Goal: Manage account settings: Manage account settings

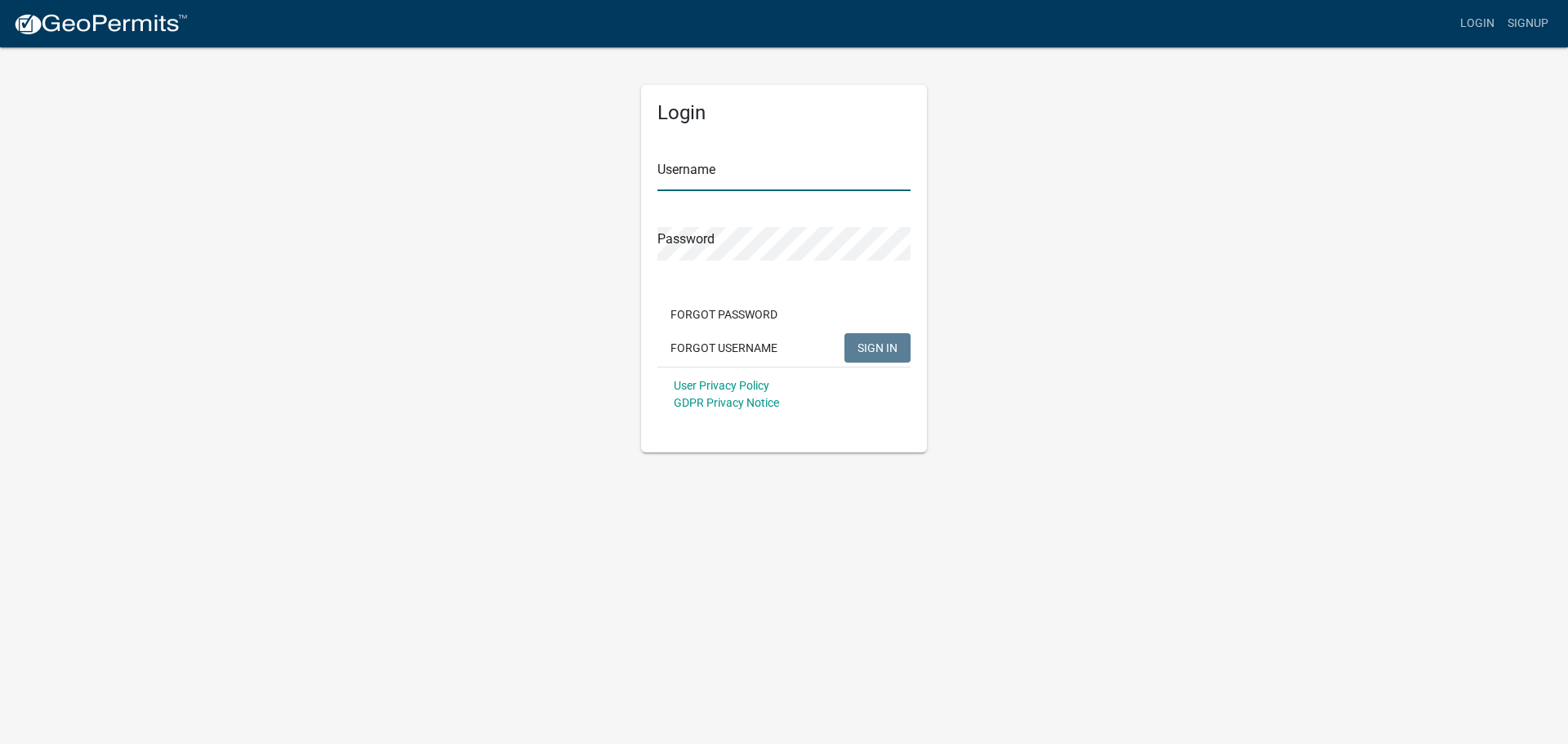
type input "[PERSON_NAME]"
click at [882, 351] on span "SIGN IN" at bounding box center [877, 346] width 40 height 13
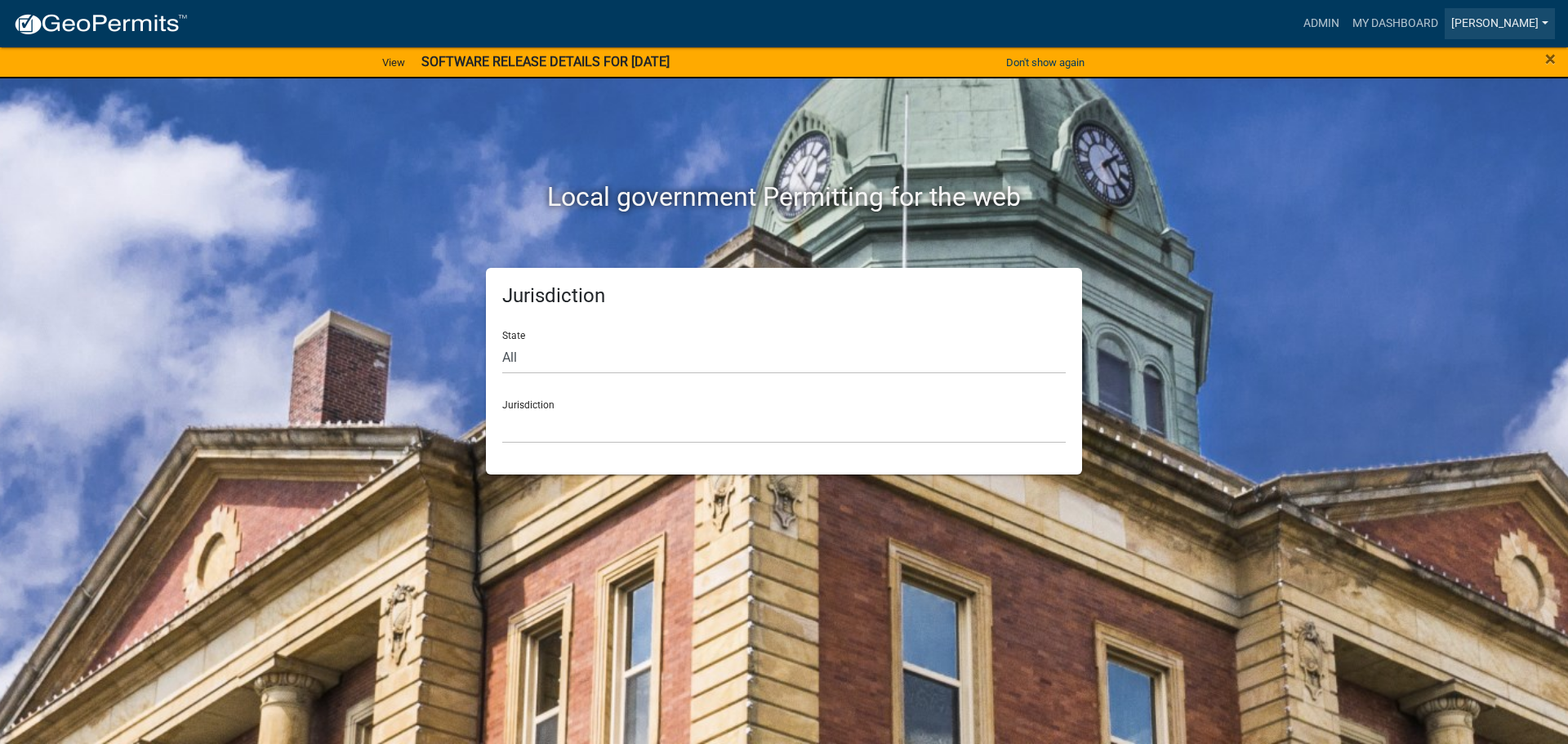
click at [1480, 23] on link "[PERSON_NAME]" at bounding box center [1499, 24] width 110 height 31
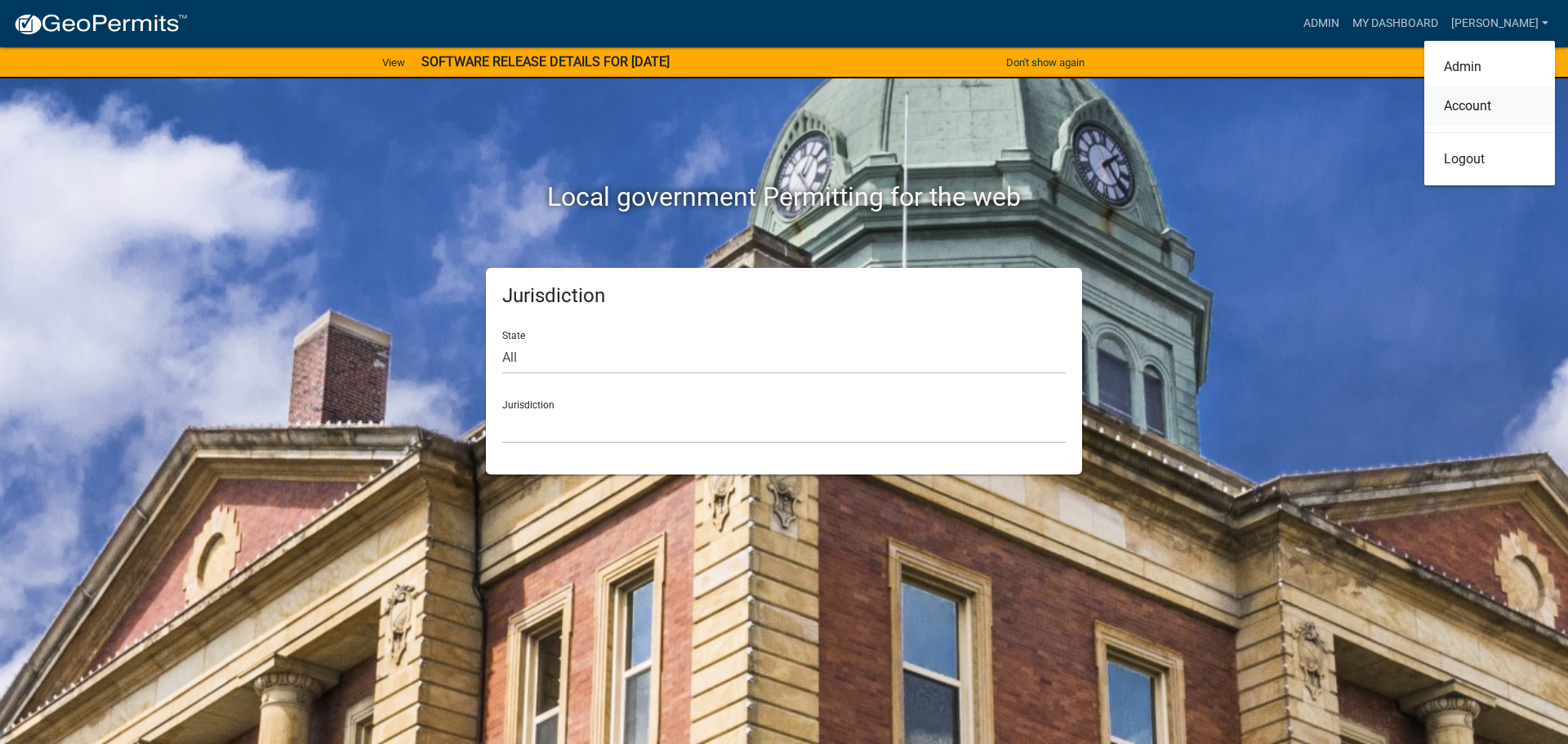
click at [1468, 103] on link "Account" at bounding box center [1489, 106] width 130 height 39
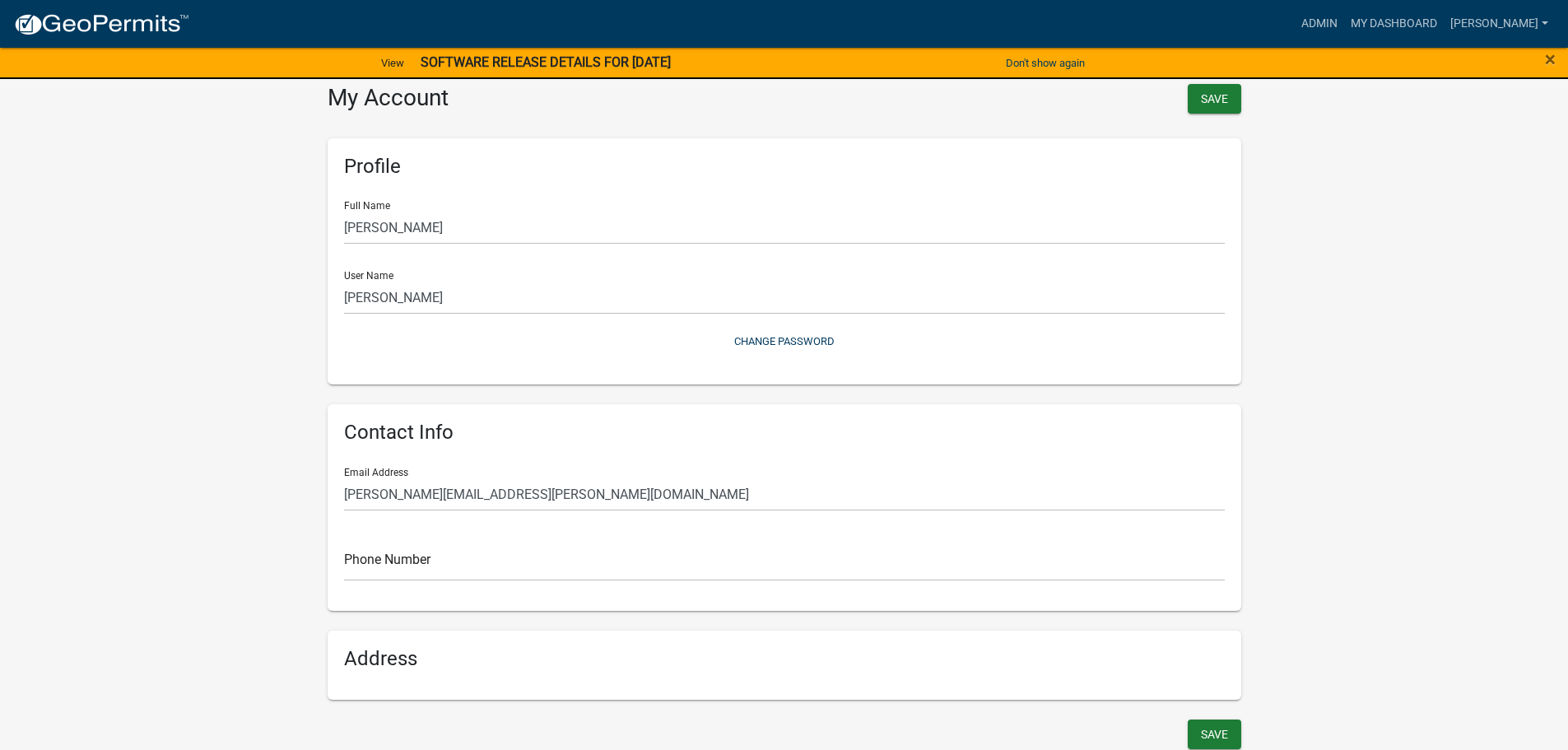
scroll to position [18, 0]
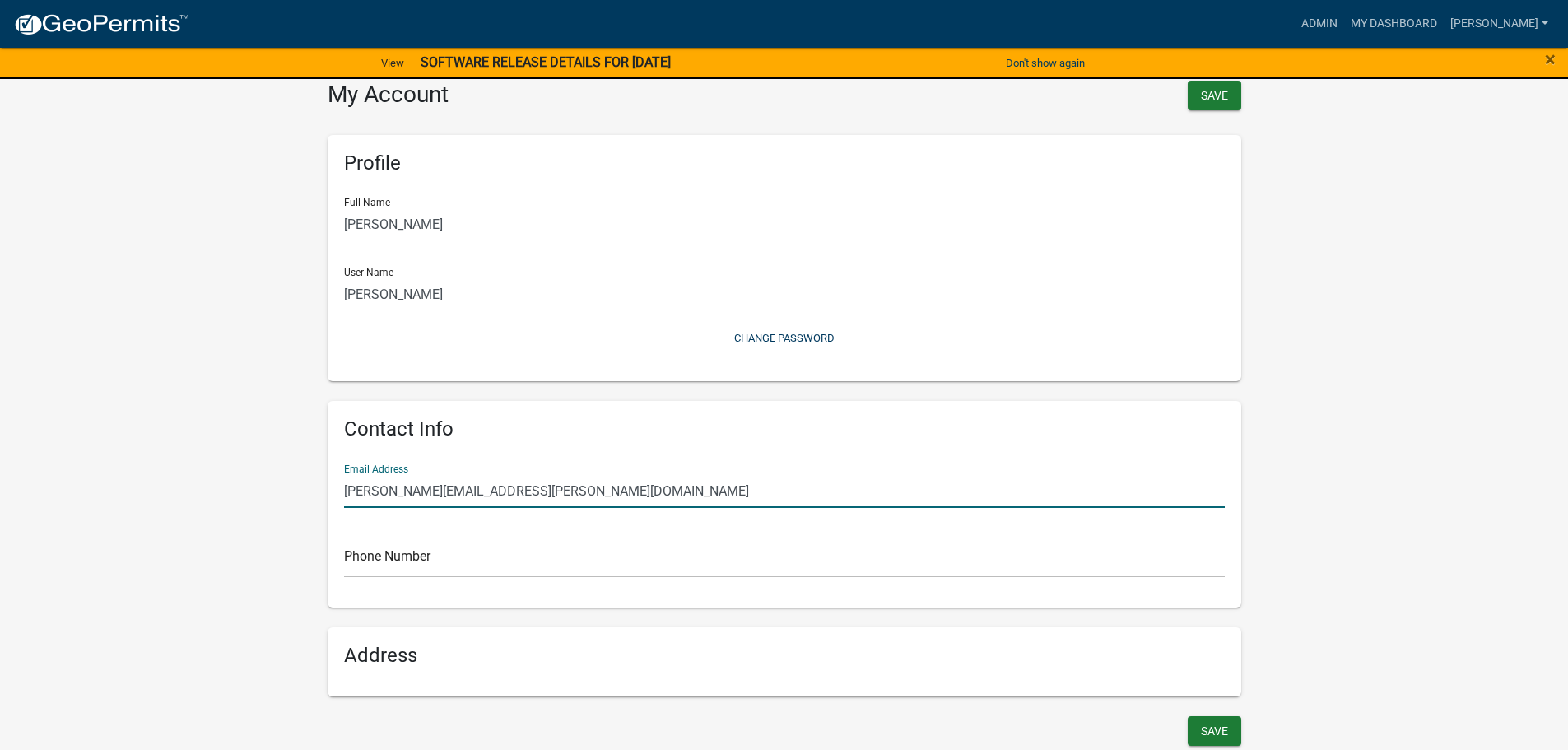
click at [574, 492] on input "[PERSON_NAME][EMAIL_ADDRESS][PERSON_NAME][DOMAIN_NAME]" at bounding box center [784, 491] width 881 height 34
type input "[EMAIL_ADDRESS][DOMAIN_NAME]"
click at [1225, 736] on button "Save" at bounding box center [1214, 731] width 53 height 29
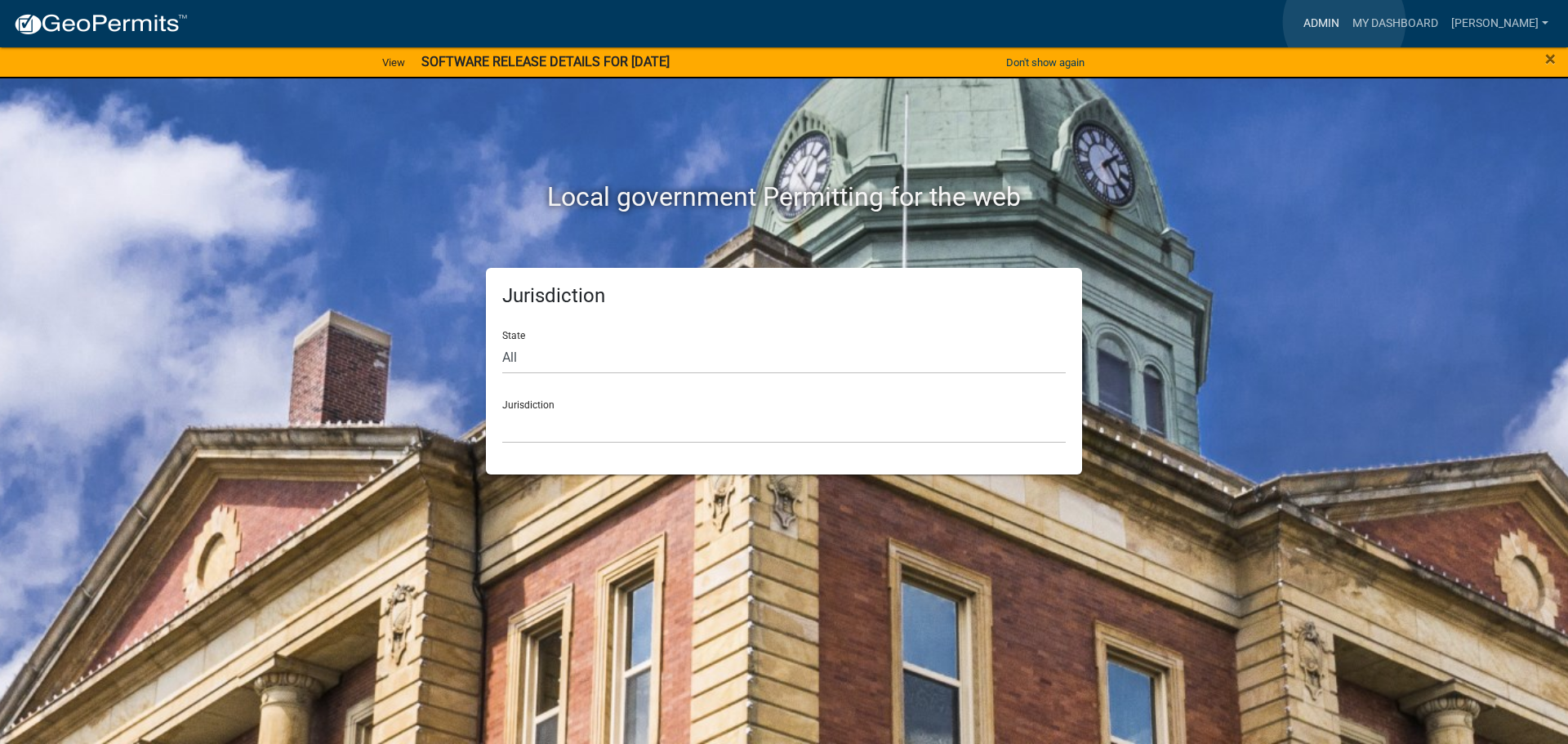
click at [1344, 22] on link "Admin" at bounding box center [1321, 24] width 49 height 31
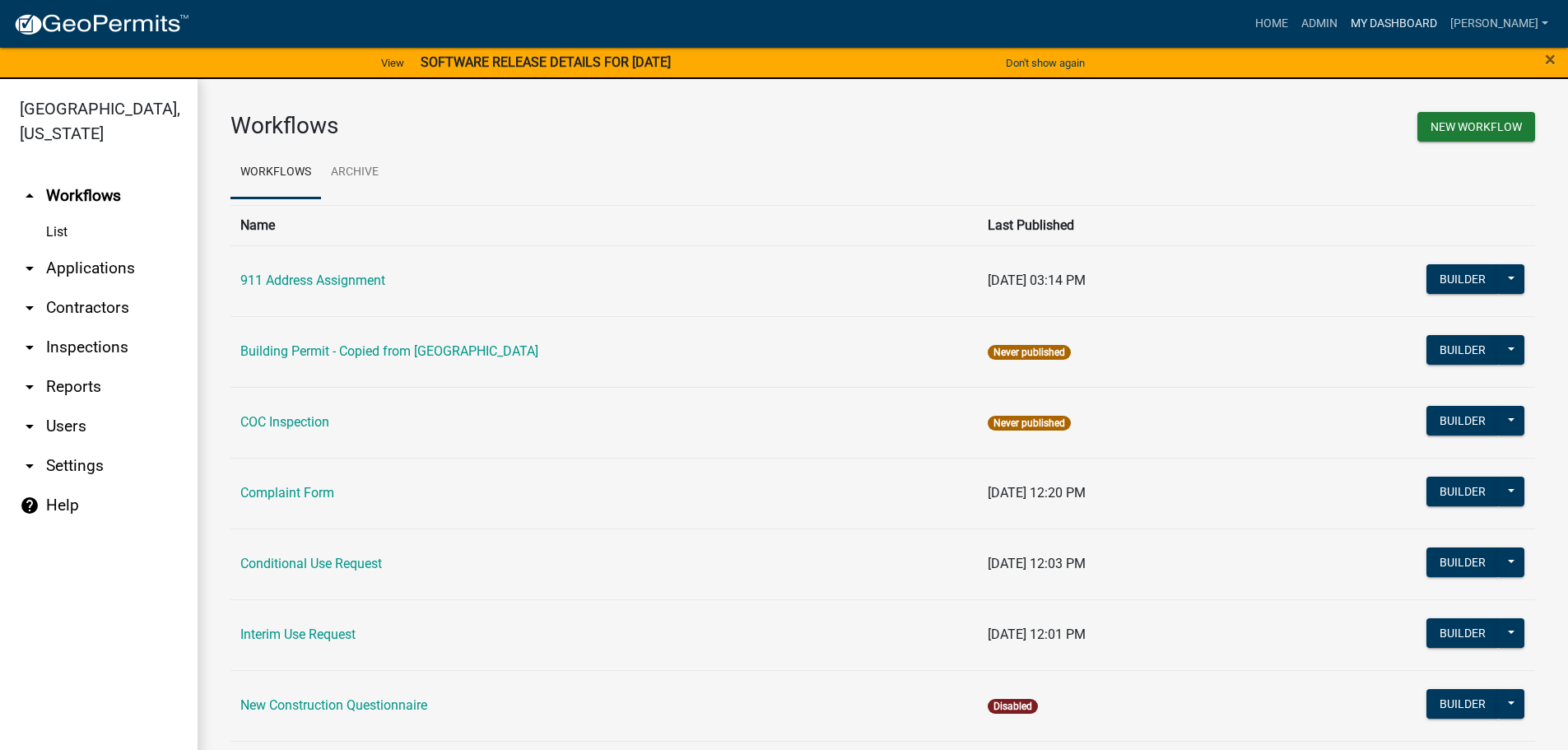
click at [1392, 20] on link "My Dashboard" at bounding box center [1394, 24] width 99 height 31
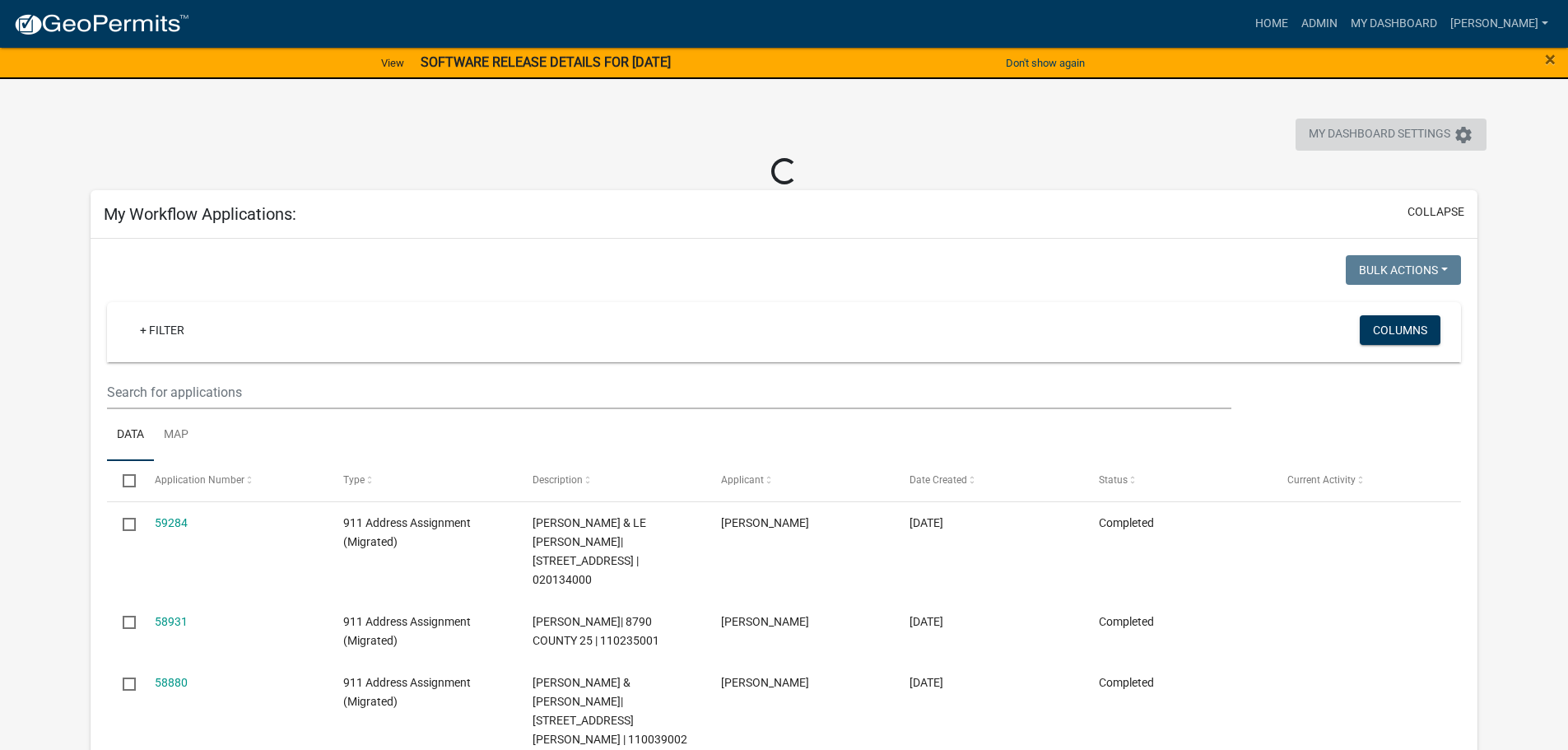
click at [1462, 131] on icon "settings" at bounding box center [1463, 134] width 19 height 19
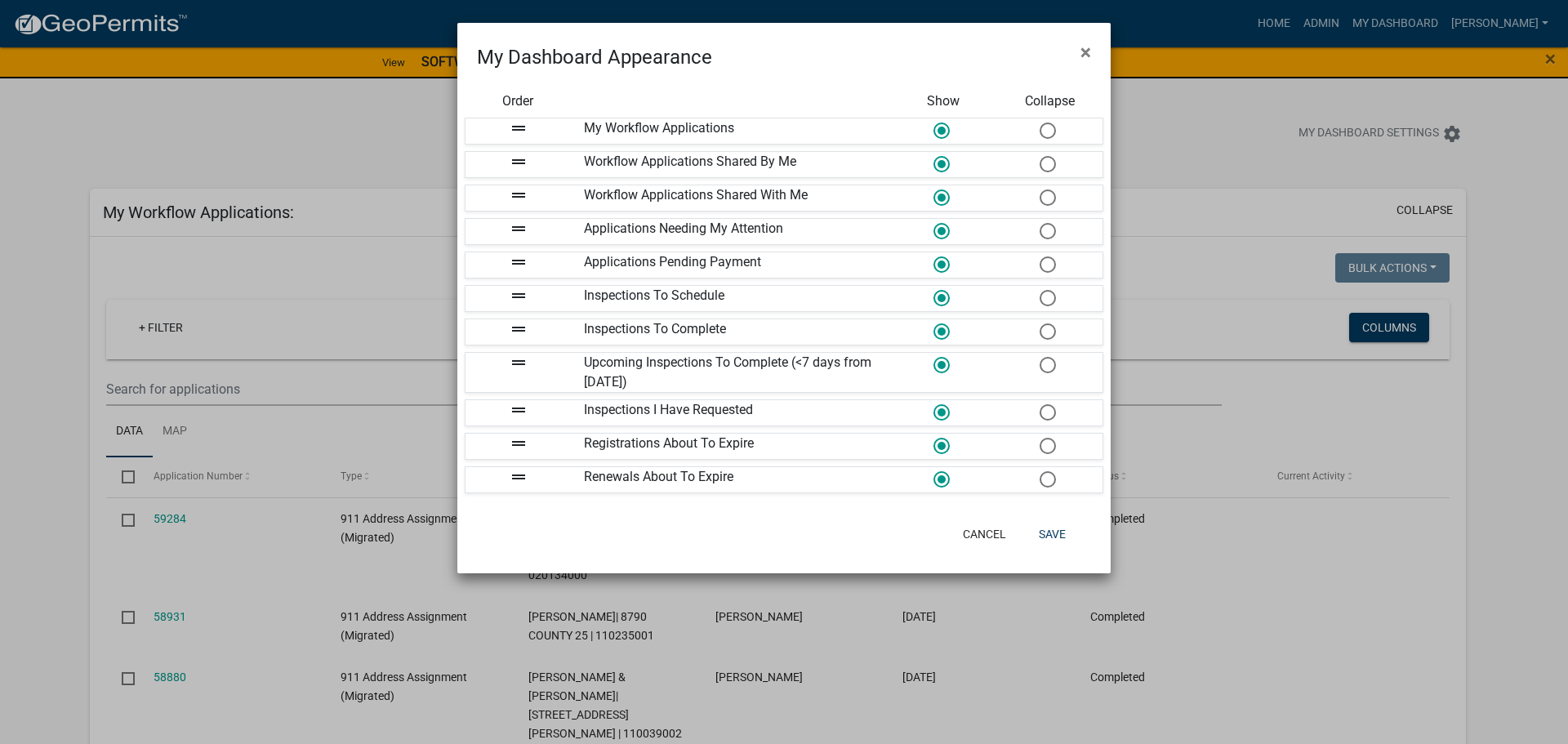
click at [1044, 134] on span at bounding box center [1047, 130] width 35 height 36
click at [1039, 122] on input "radio" at bounding box center [1039, 122] width 0 height 0
click at [1053, 167] on span at bounding box center [1047, 164] width 35 height 36
click at [1039, 156] on input "radio" at bounding box center [1039, 156] width 0 height 0
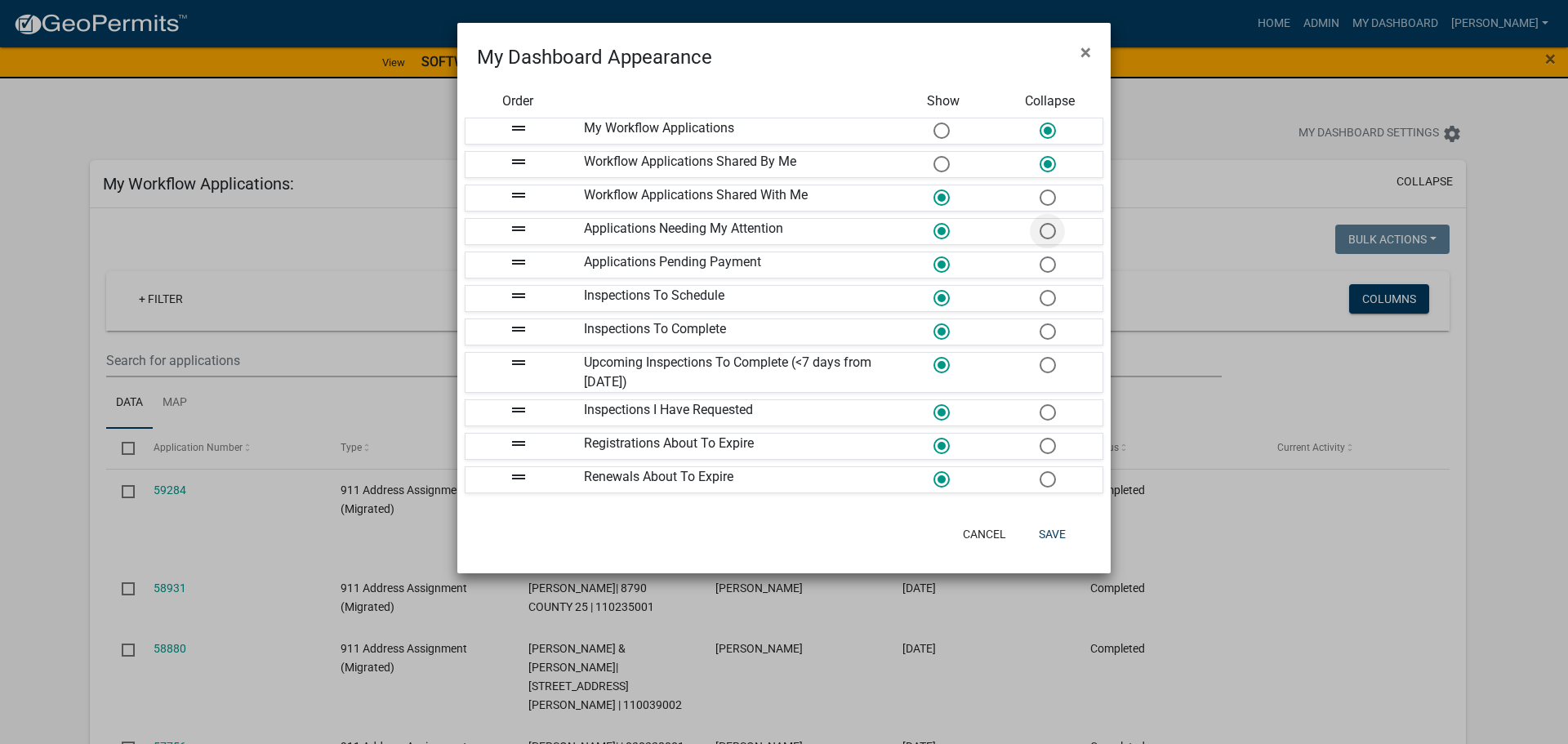
click at [1051, 240] on span at bounding box center [1047, 232] width 35 height 36
click at [1039, 222] on input "radio" at bounding box center [1039, 222] width 0 height 0
click at [1050, 264] on span at bounding box center [1047, 264] width 35 height 36
click at [1039, 256] on input "radio" at bounding box center [1039, 256] width 0 height 0
click at [1054, 304] on span at bounding box center [1047, 298] width 35 height 36
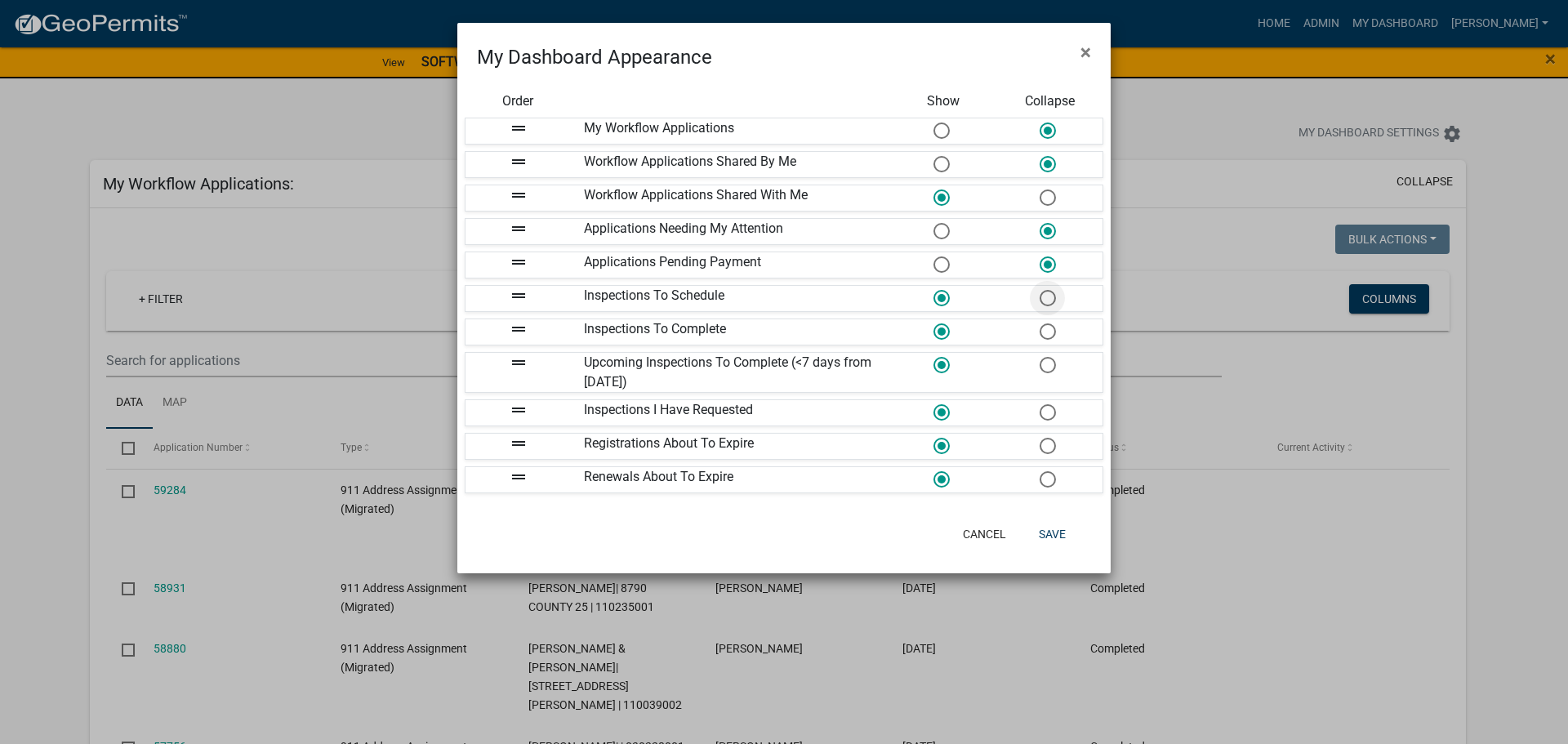
click at [1039, 290] on input "radio" at bounding box center [1039, 290] width 0 height 0
click at [1052, 336] on span at bounding box center [1047, 332] width 35 height 36
click at [1039, 324] on input "radio" at bounding box center [1039, 324] width 0 height 0
click at [1049, 358] on span at bounding box center [1047, 366] width 35 height 36
click at [1039, 356] on input "radio" at bounding box center [1039, 356] width 0 height 0
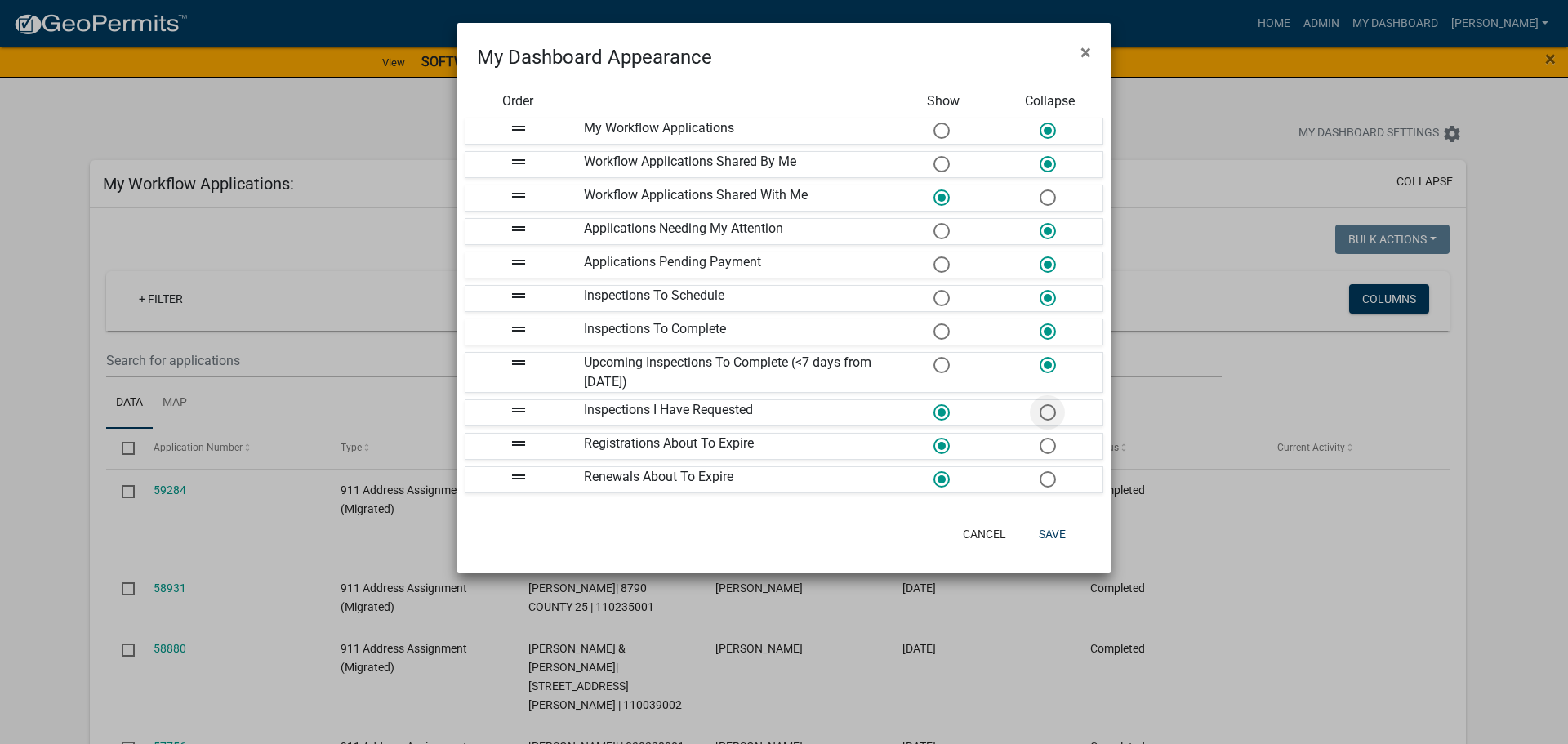
click at [1052, 411] on span at bounding box center [1047, 412] width 35 height 36
click at [1039, 404] on input "radio" at bounding box center [1039, 404] width 0 height 0
click at [1051, 449] on span at bounding box center [1047, 446] width 35 height 36
click at [1039, 438] on input "radio" at bounding box center [1039, 438] width 0 height 0
click at [1048, 478] on span at bounding box center [1047, 480] width 35 height 36
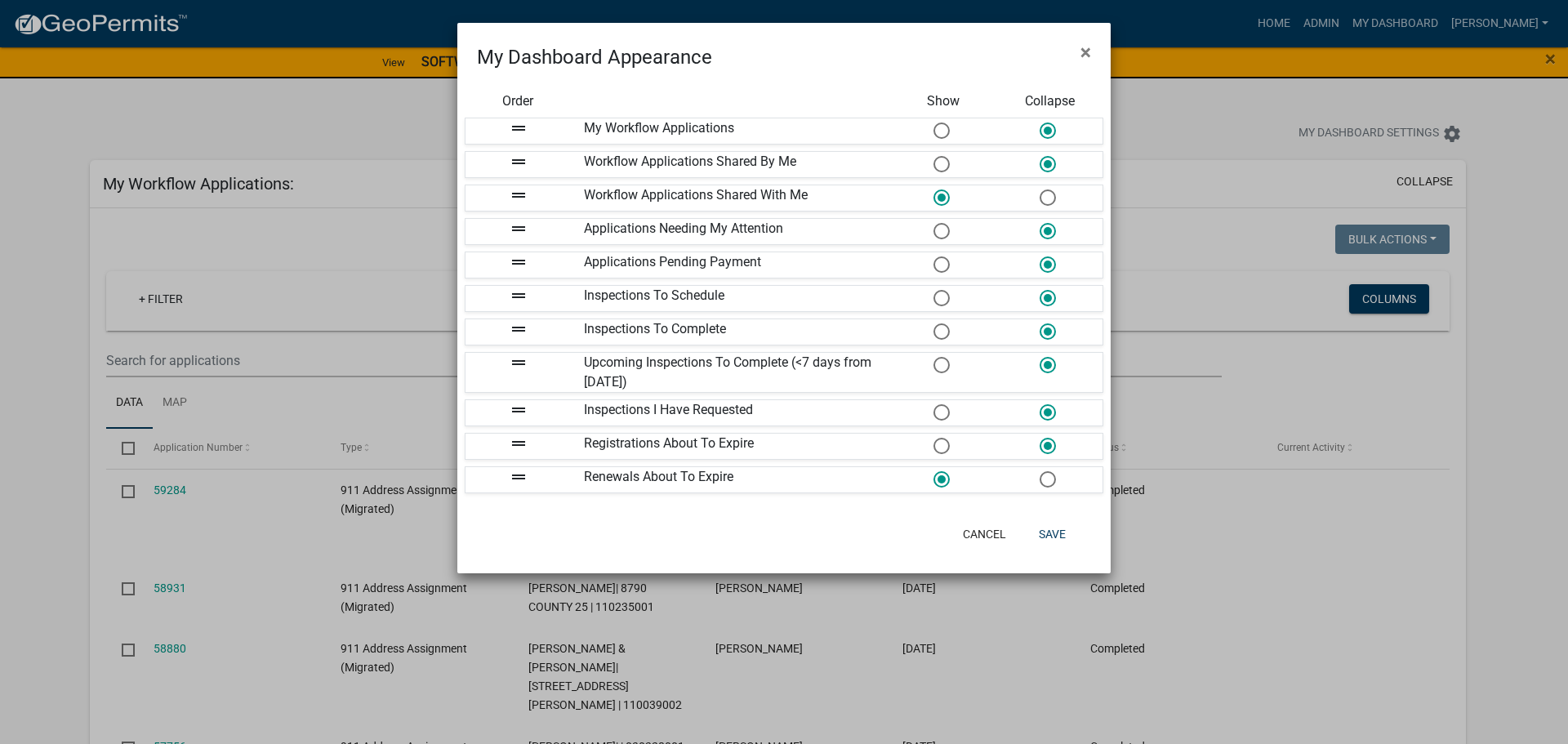
click at [1039, 471] on input "radio" at bounding box center [1039, 471] width 0 height 0
click at [1049, 541] on button "Save" at bounding box center [1052, 534] width 53 height 29
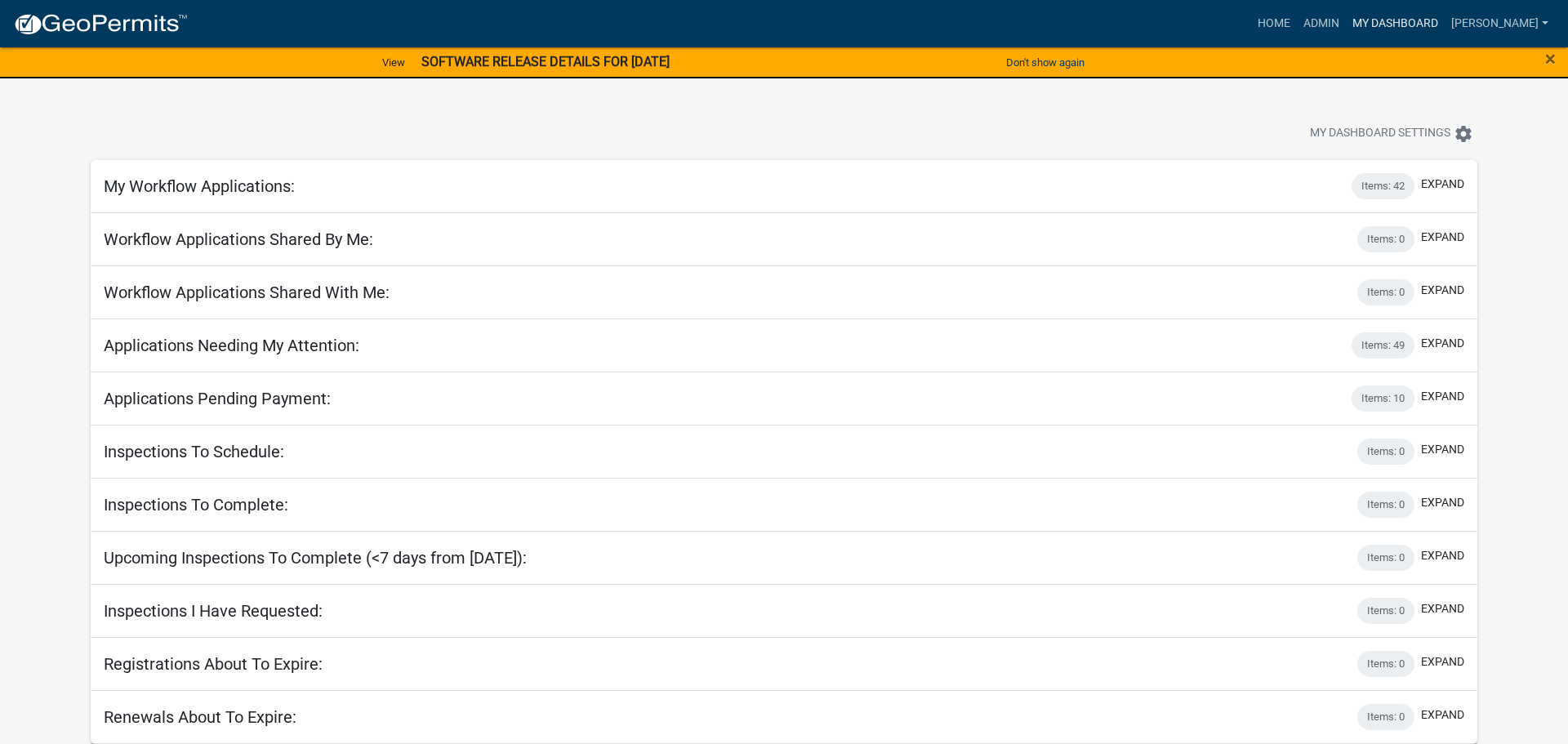
click at [1404, 24] on link "My Dashboard" at bounding box center [1395, 24] width 98 height 31
click at [1278, 19] on link "Home" at bounding box center [1274, 24] width 46 height 31
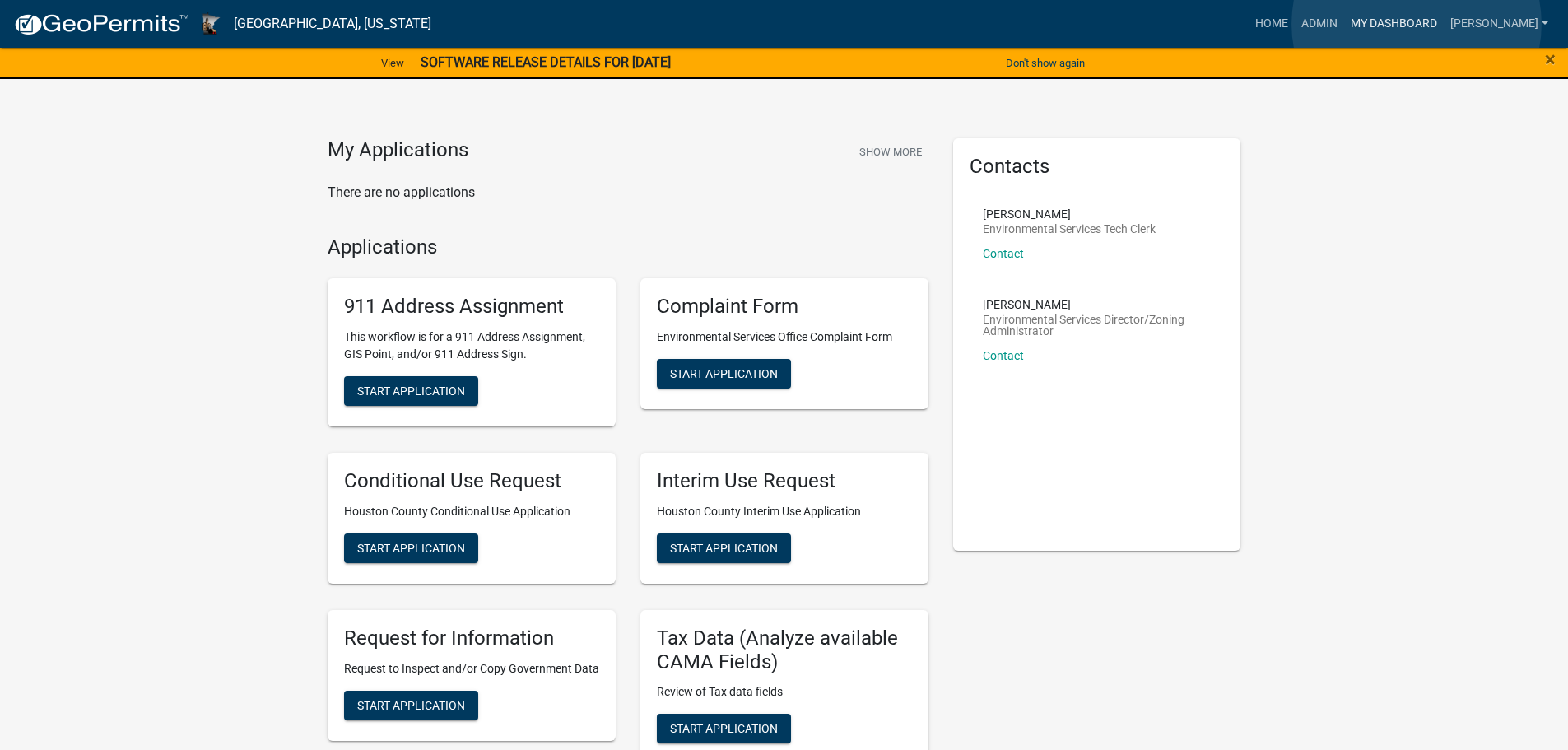
click at [1416, 24] on link "My Dashboard" at bounding box center [1394, 24] width 99 height 31
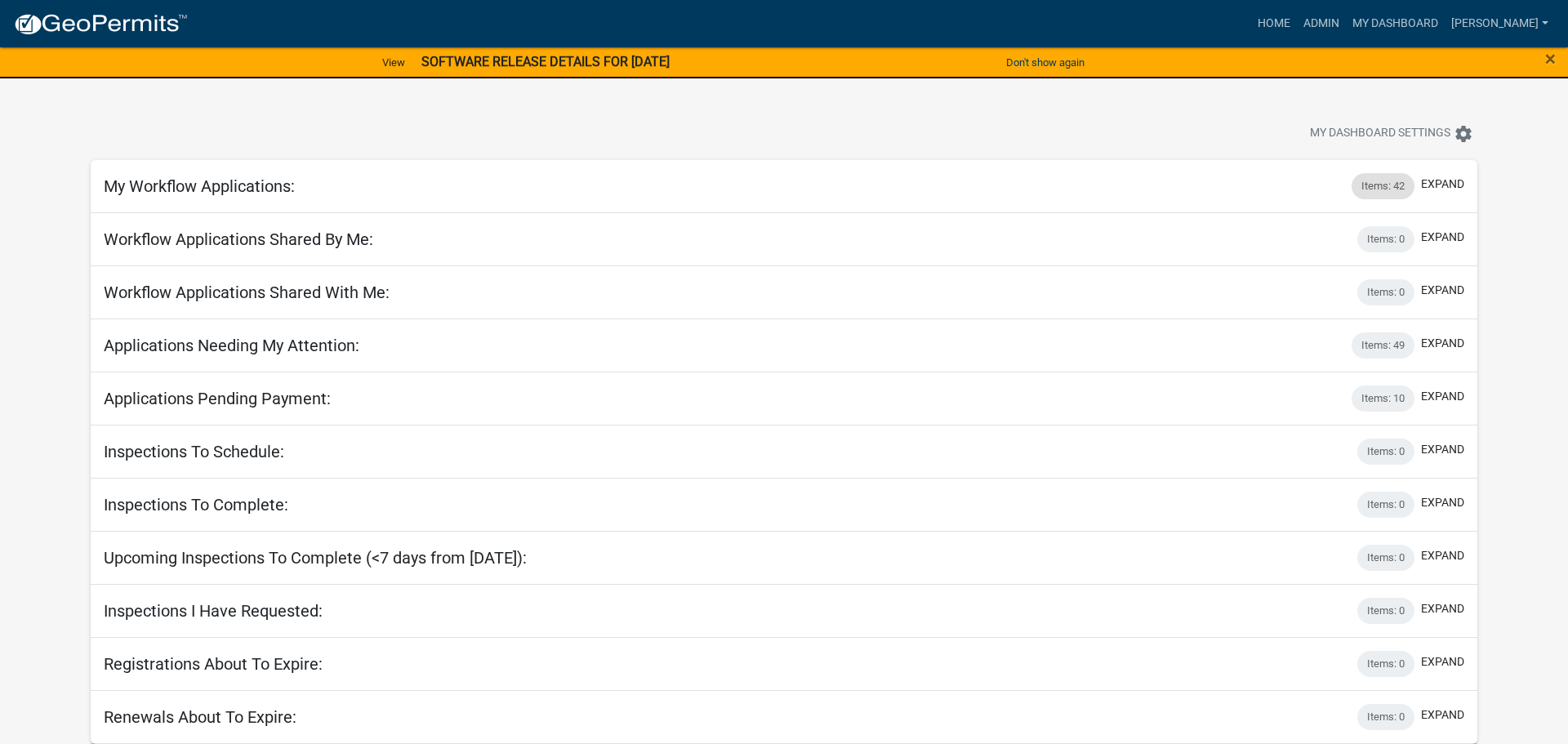
click at [1389, 190] on div "Items: 42" at bounding box center [1382, 186] width 63 height 26
click at [1435, 189] on button "expand" at bounding box center [1441, 184] width 43 height 17
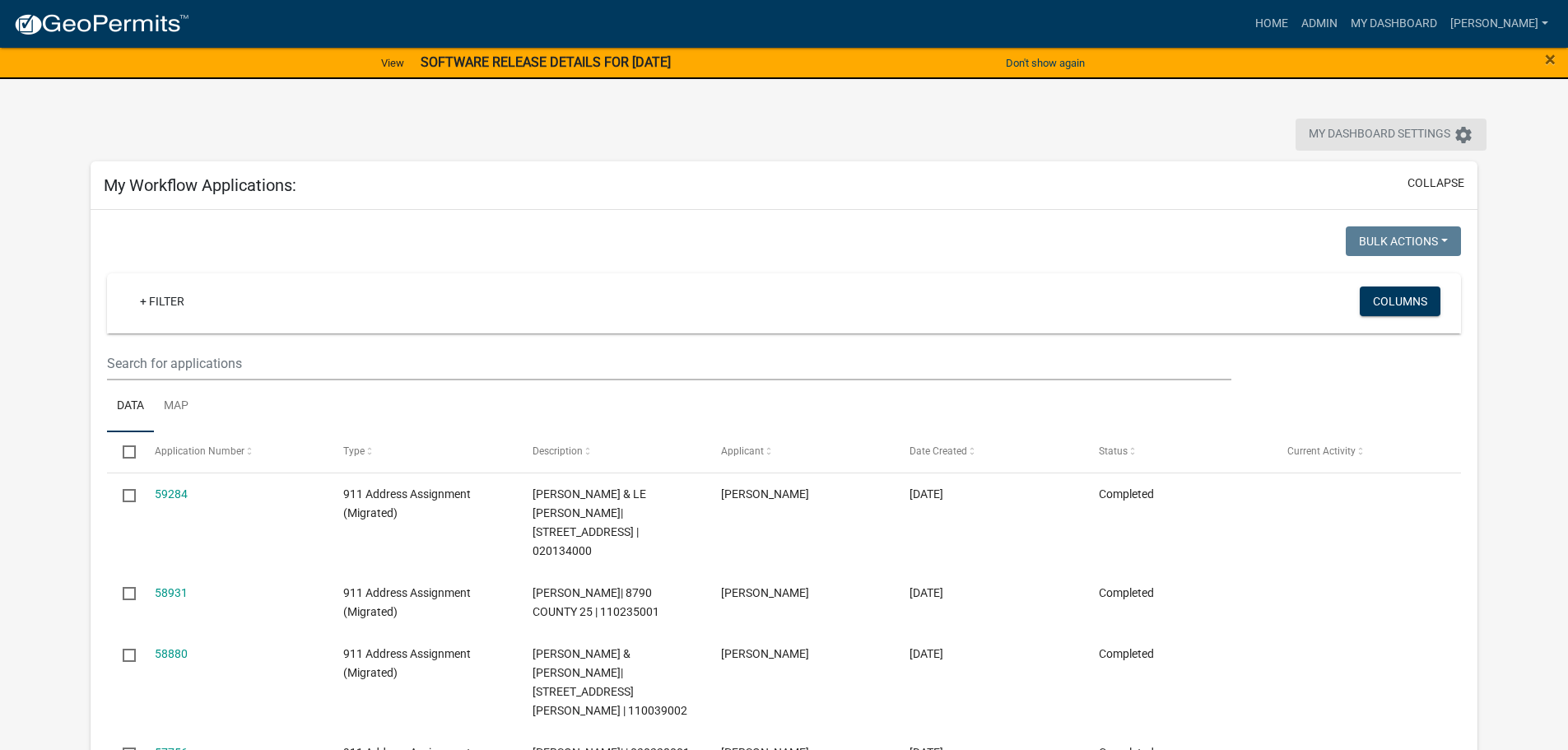
click at [1424, 131] on span "My Dashboard Settings" at bounding box center [1380, 134] width 142 height 19
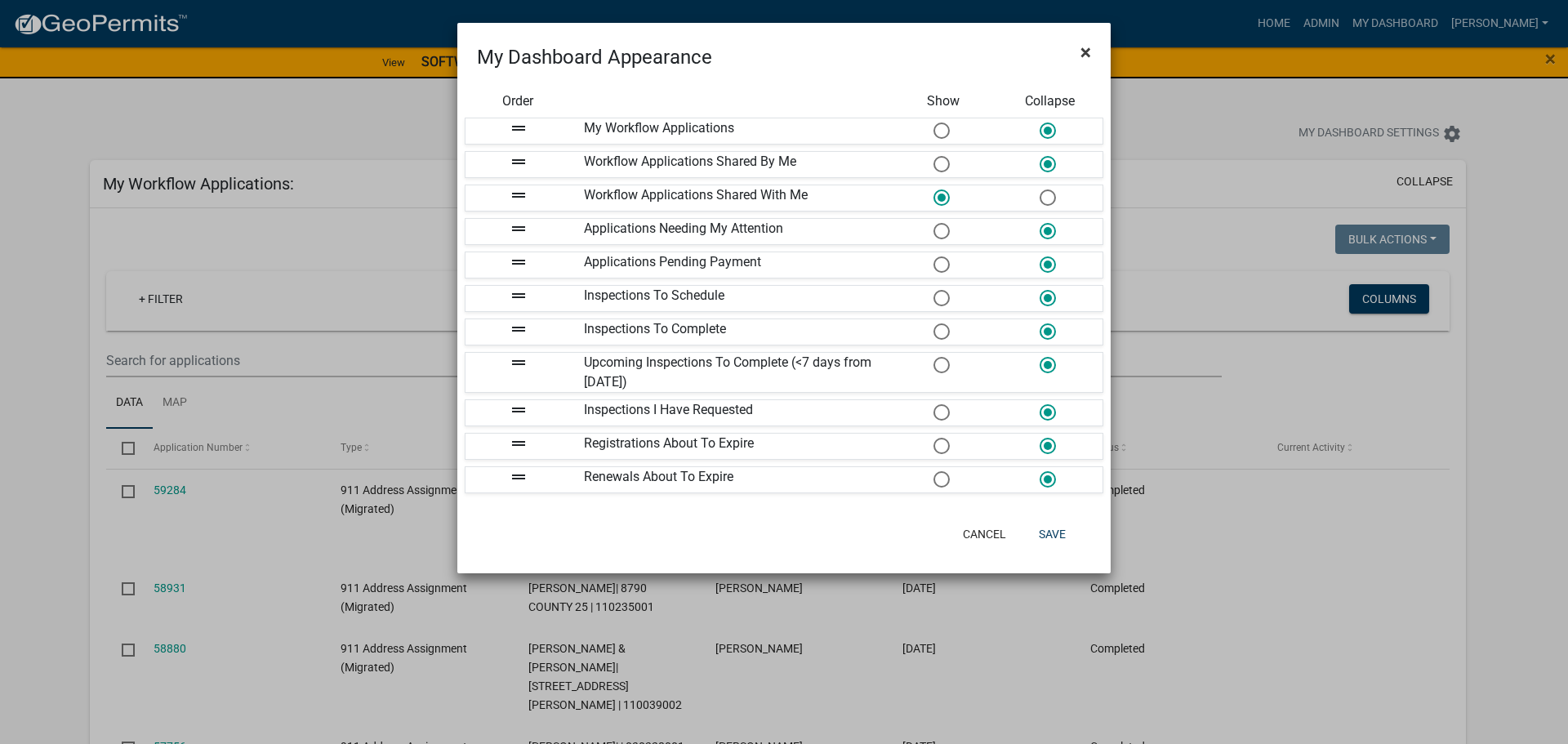
click at [1083, 51] on span "×" at bounding box center [1086, 52] width 11 height 23
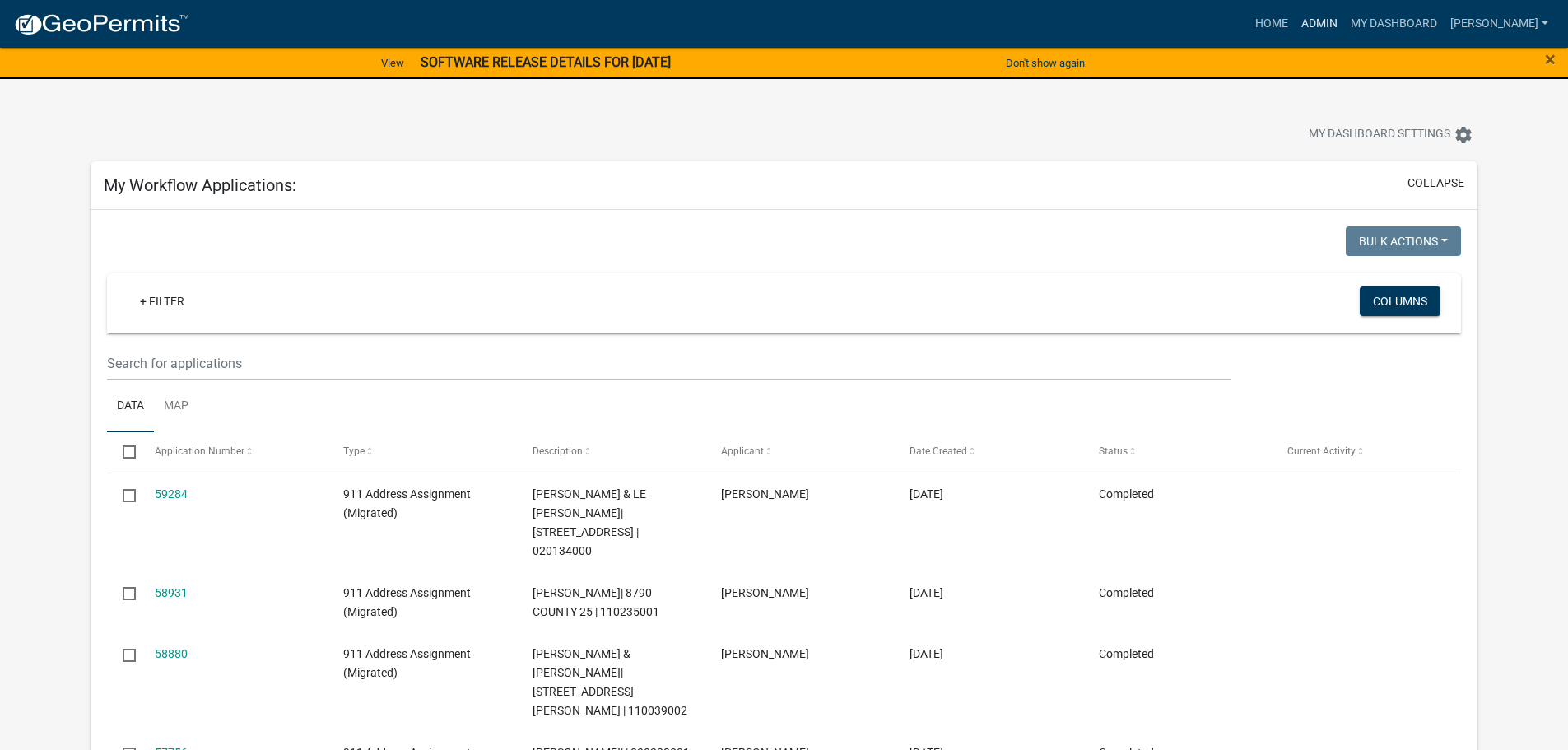
click at [1322, 20] on link "Admin" at bounding box center [1320, 24] width 50 height 31
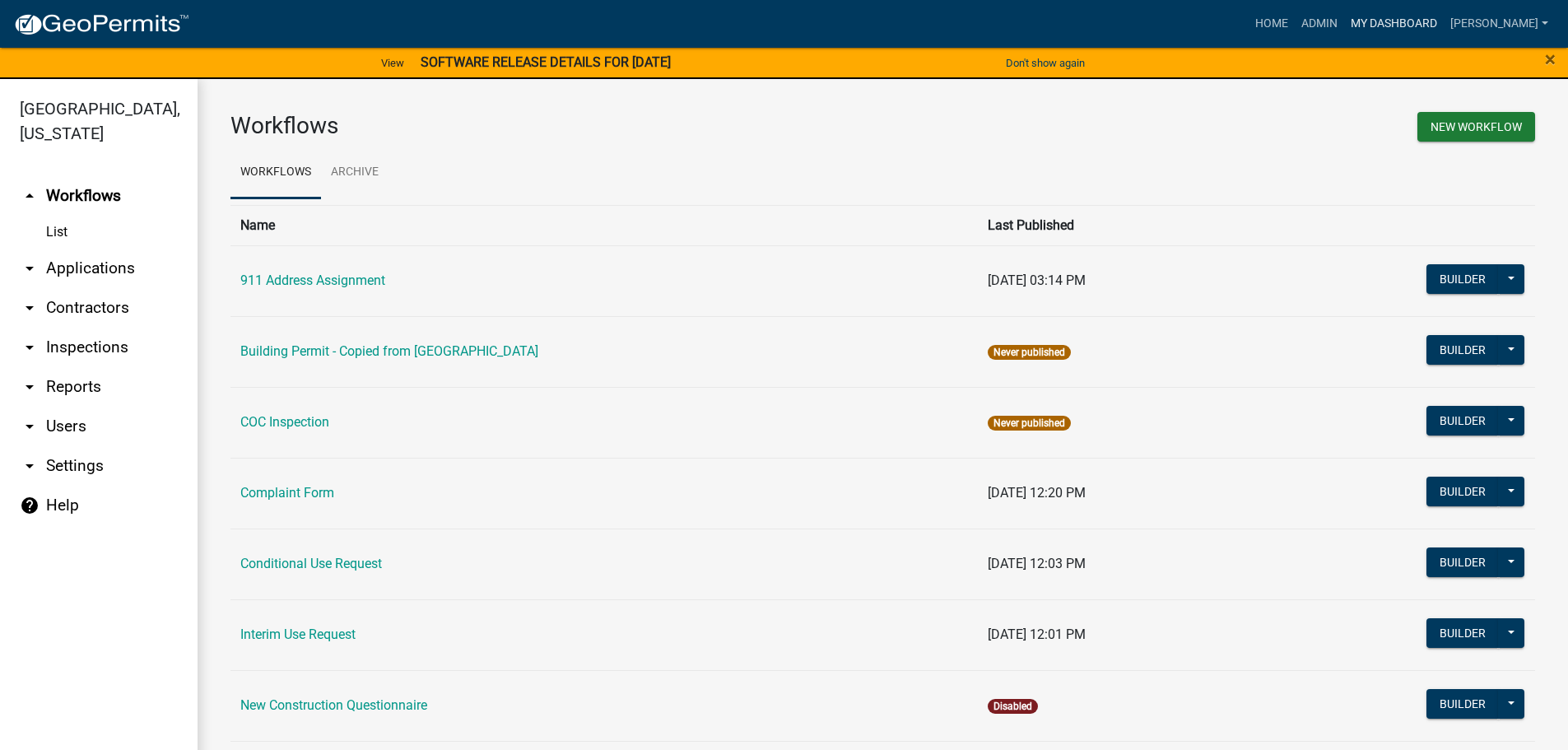
click at [1423, 20] on link "My Dashboard" at bounding box center [1394, 24] width 99 height 31
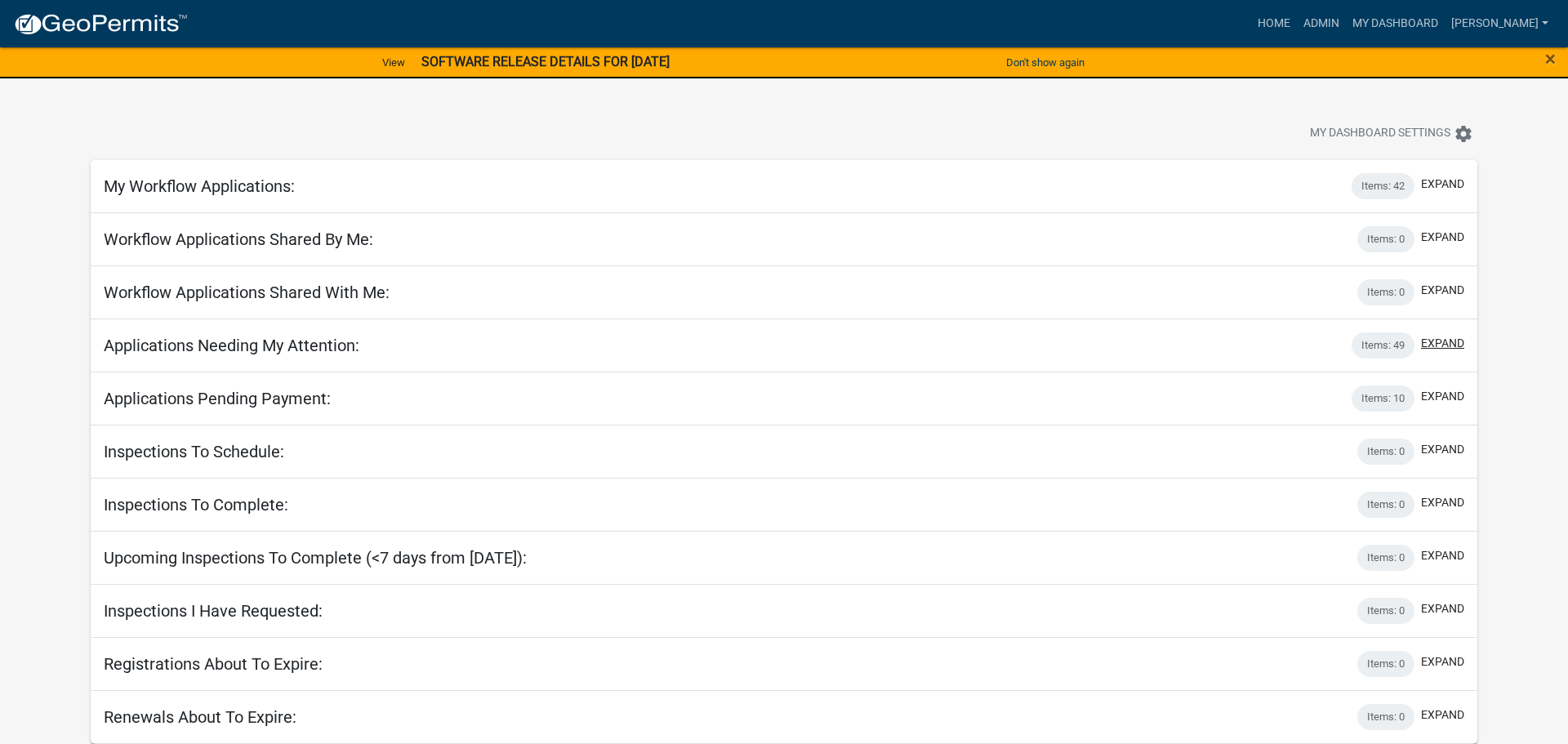
click at [1433, 344] on button "expand" at bounding box center [1441, 343] width 43 height 17
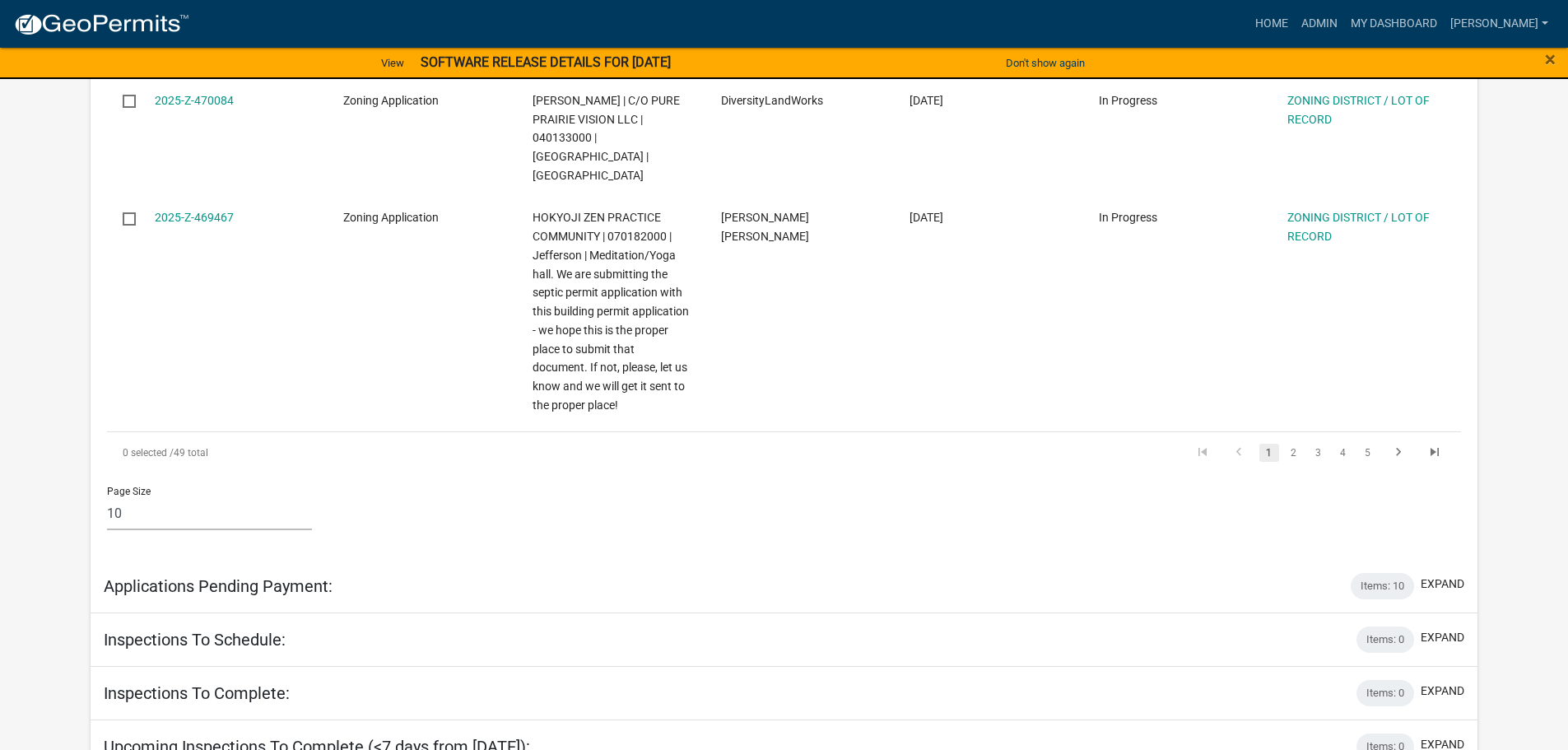
scroll to position [1153, 0]
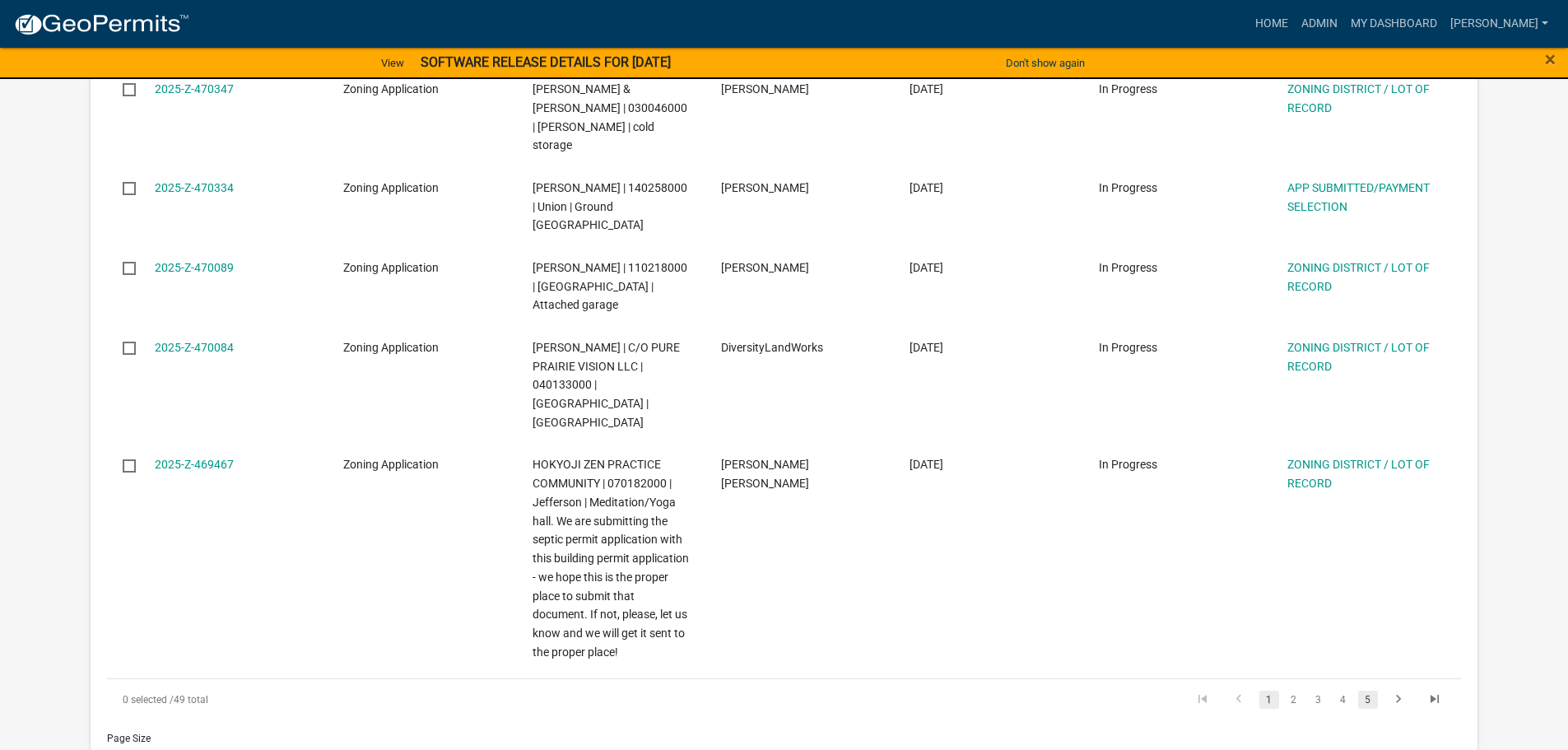
click at [1367, 690] on link "5" at bounding box center [1368, 699] width 19 height 18
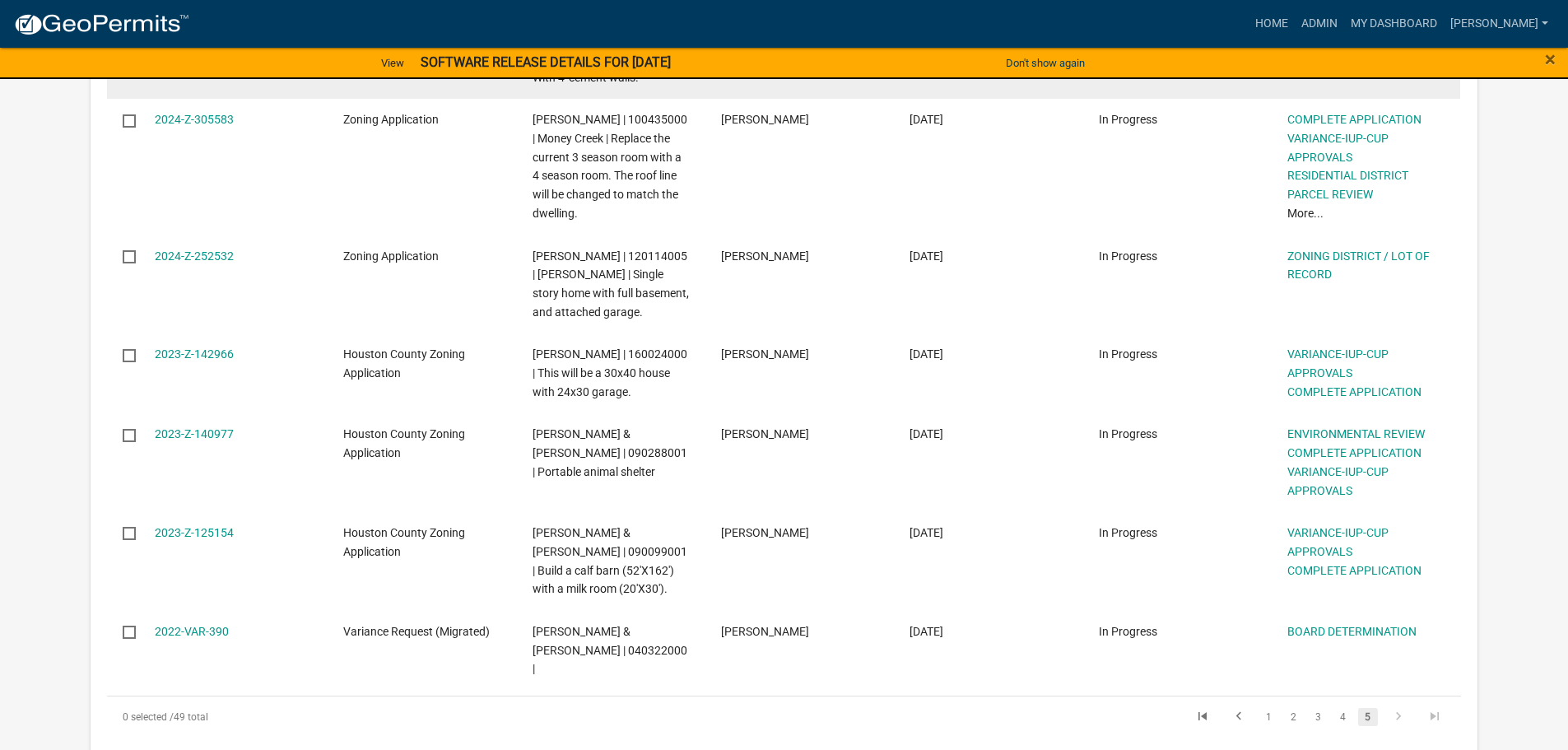
scroll to position [1183, 0]
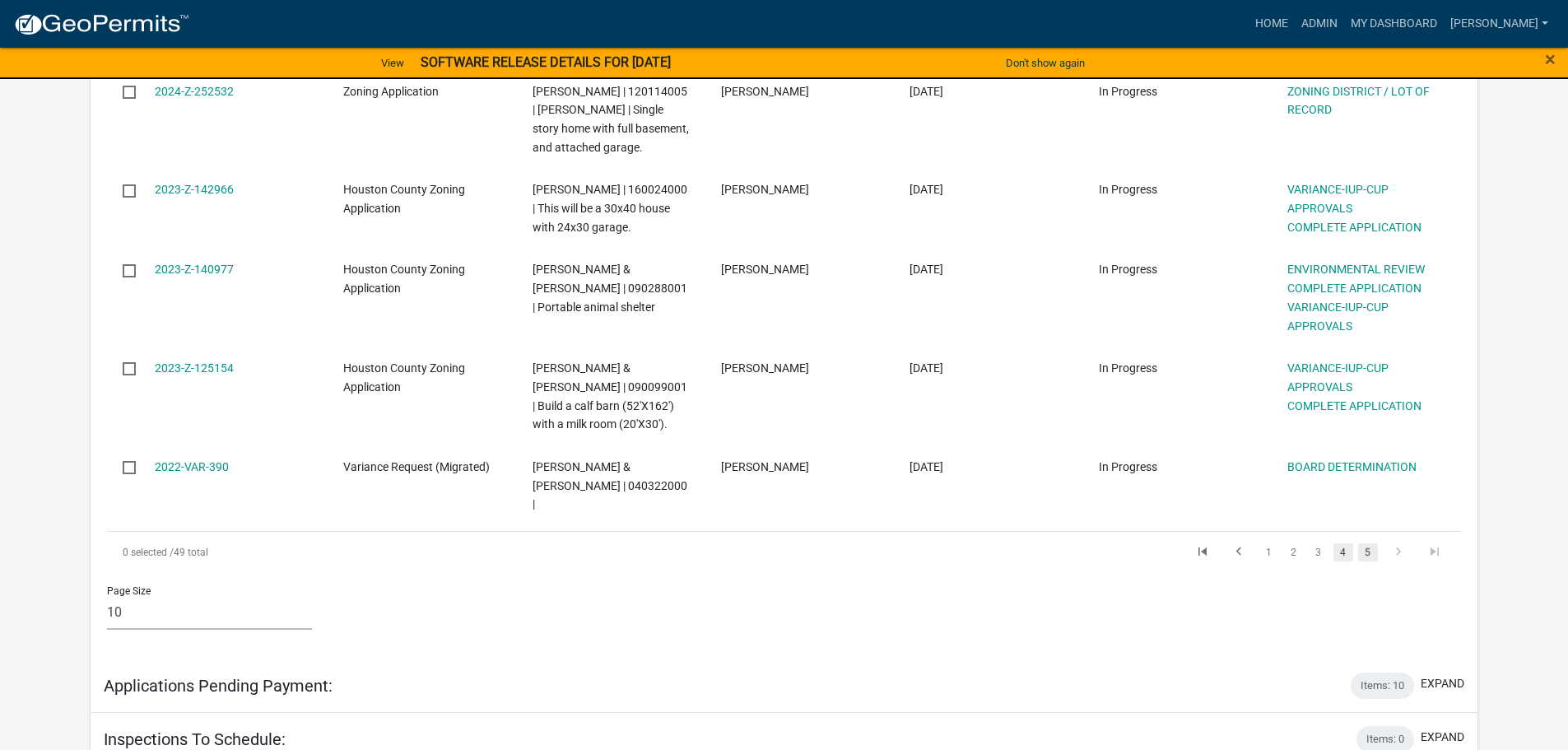
click at [1341, 543] on link "4" at bounding box center [1343, 552] width 19 height 18
click at [1347, 543] on link "4" at bounding box center [1343, 552] width 19 height 18
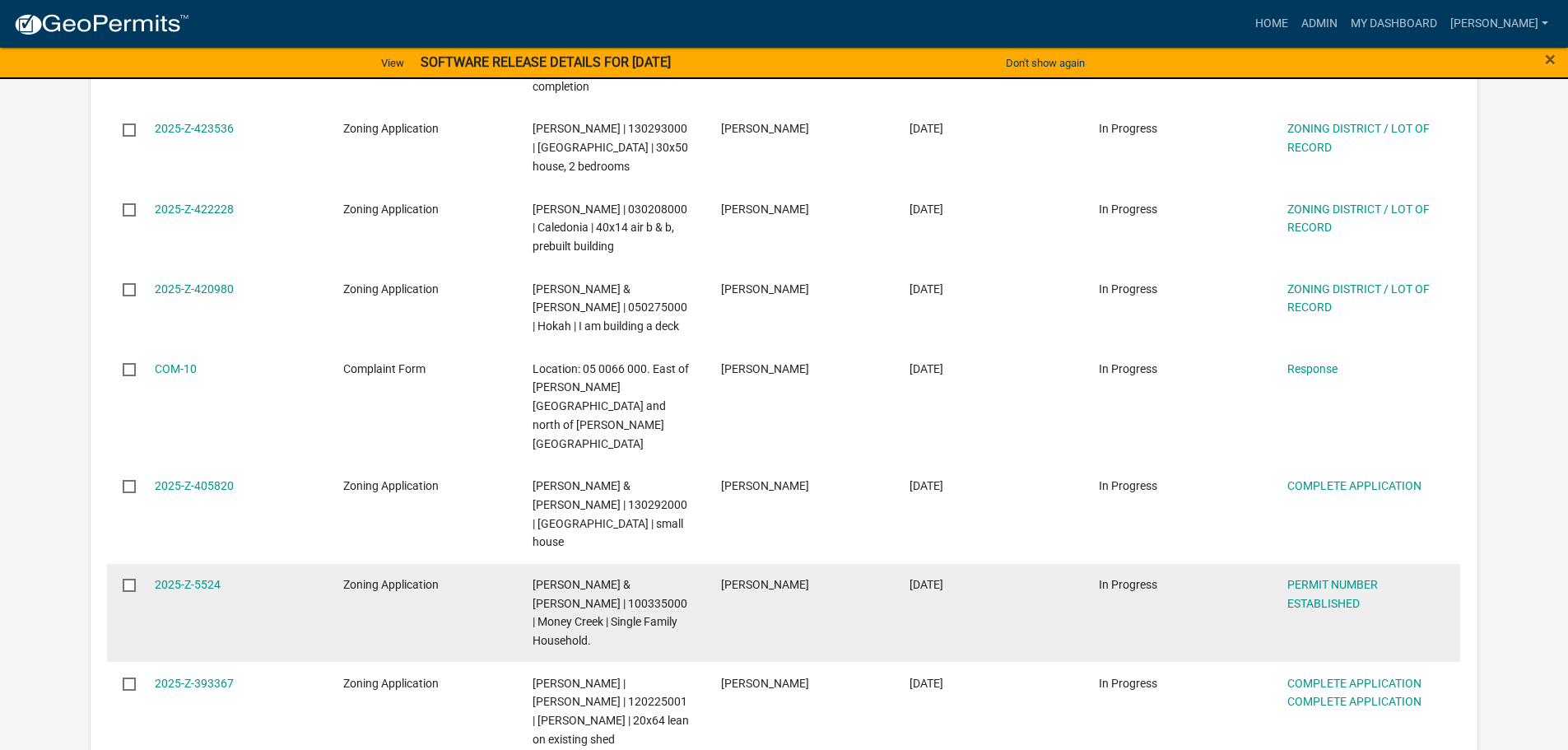
scroll to position [1156, 0]
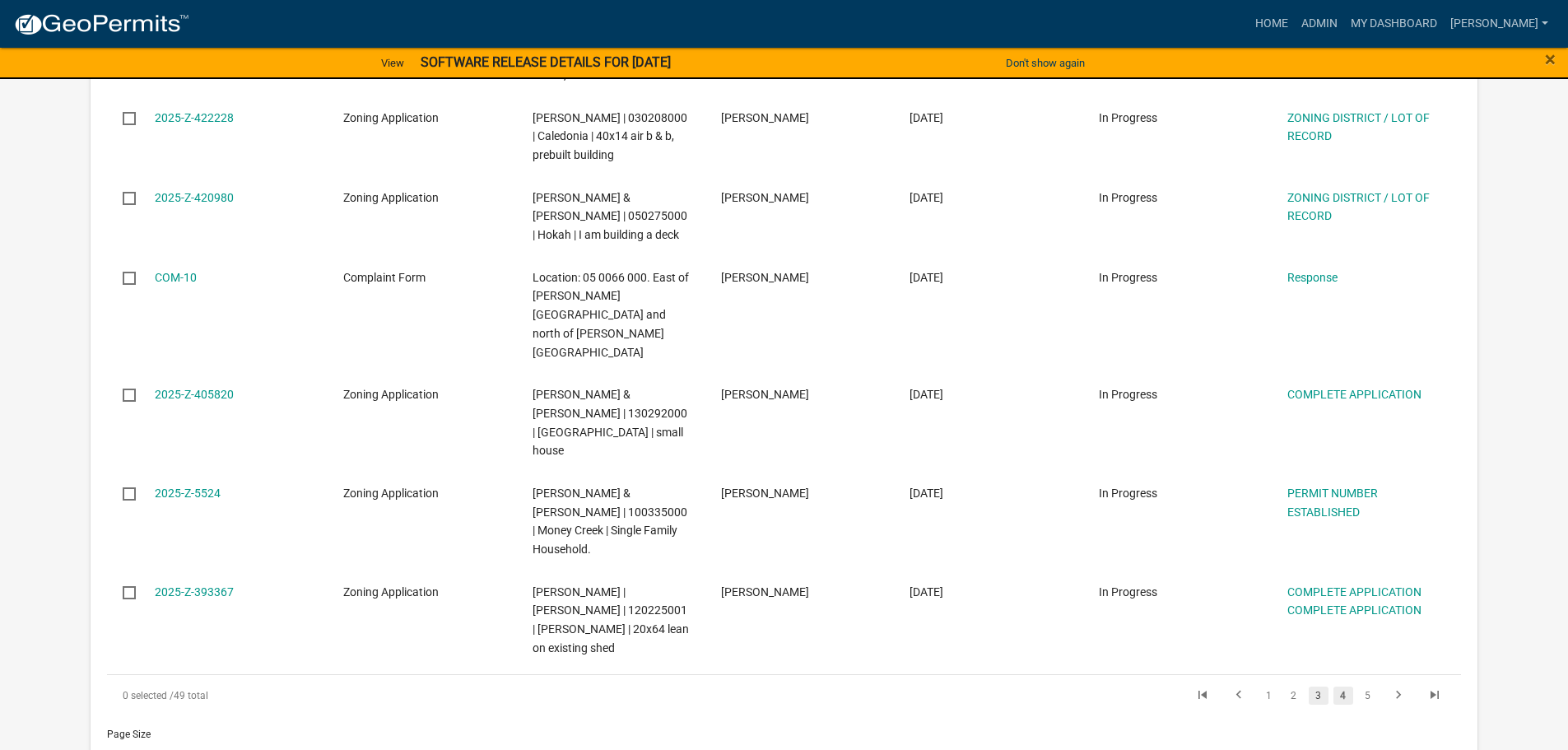
click at [1323, 687] on link "3" at bounding box center [1318, 696] width 19 height 18
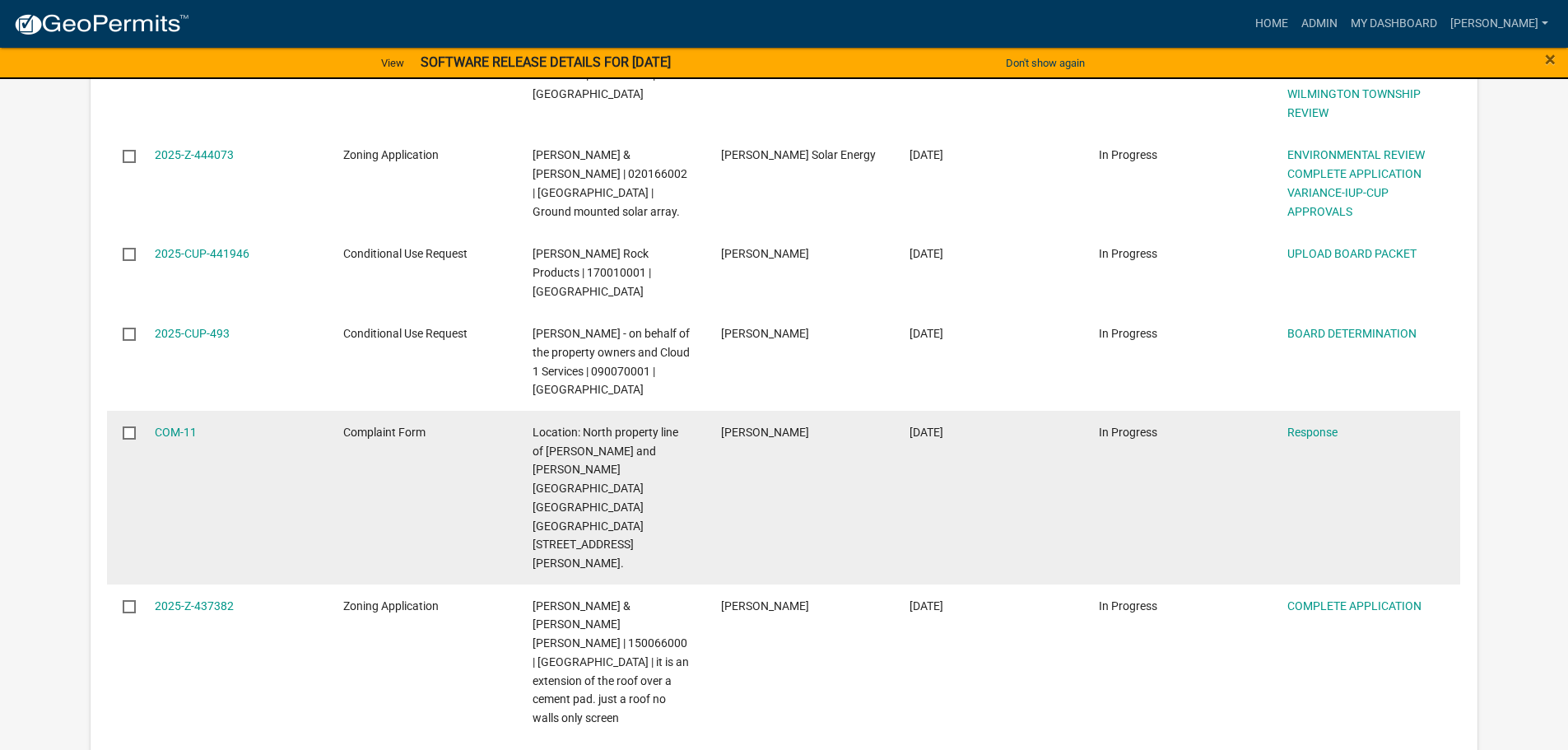
scroll to position [988, 0]
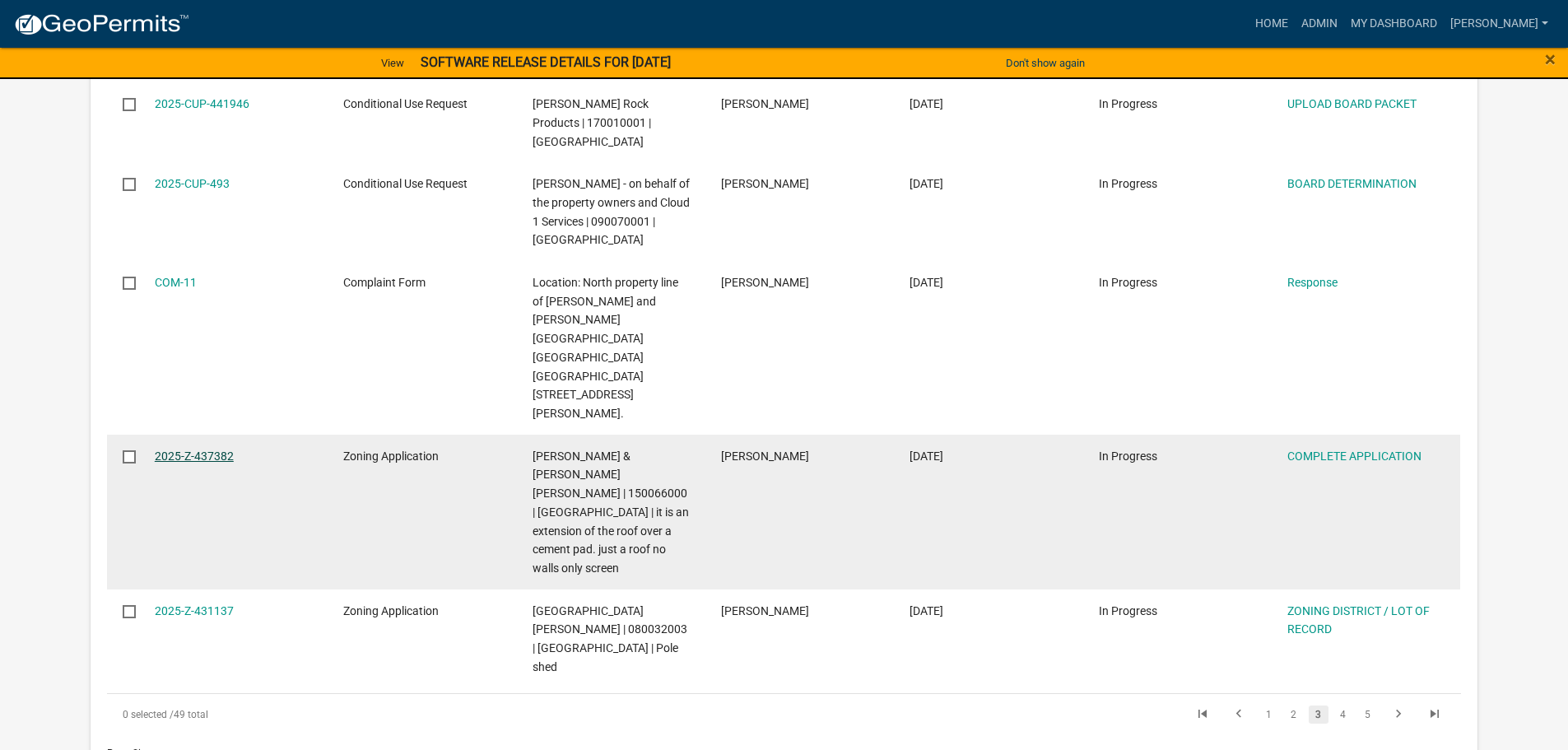
click at [212, 449] on link "2025-Z-437382" at bounding box center [194, 456] width 79 height 13
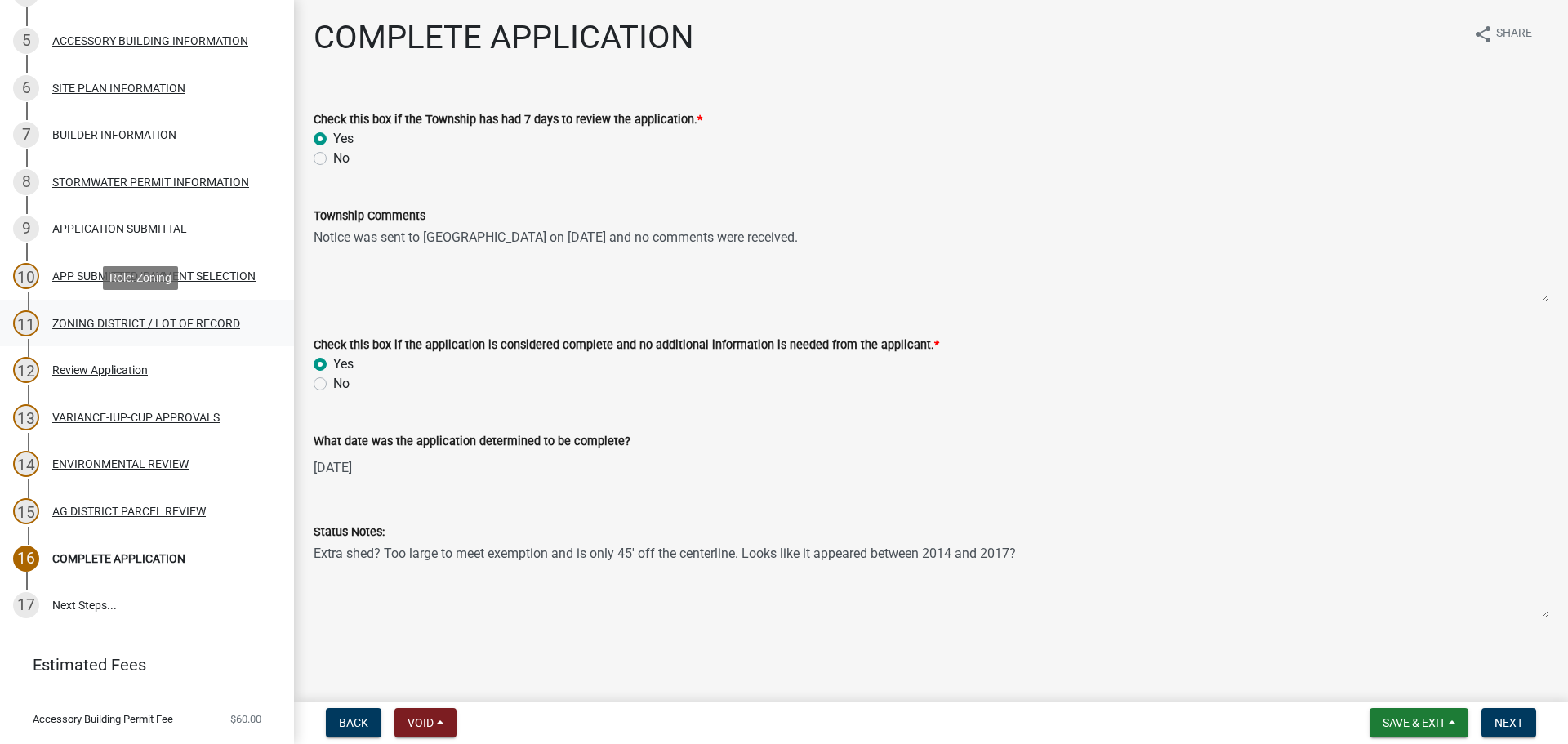
scroll to position [408, 0]
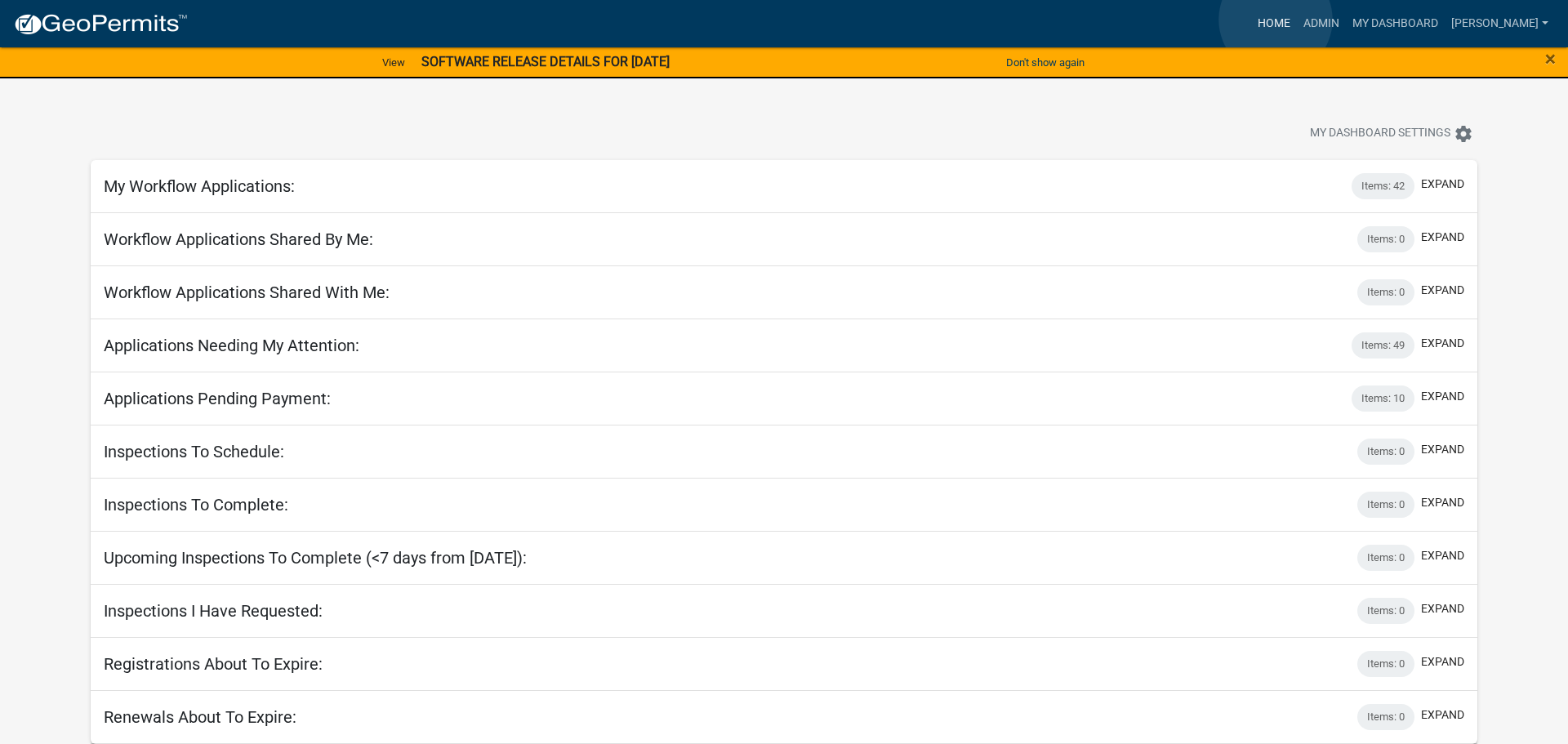
click at [1275, 19] on link "Home" at bounding box center [1274, 24] width 46 height 31
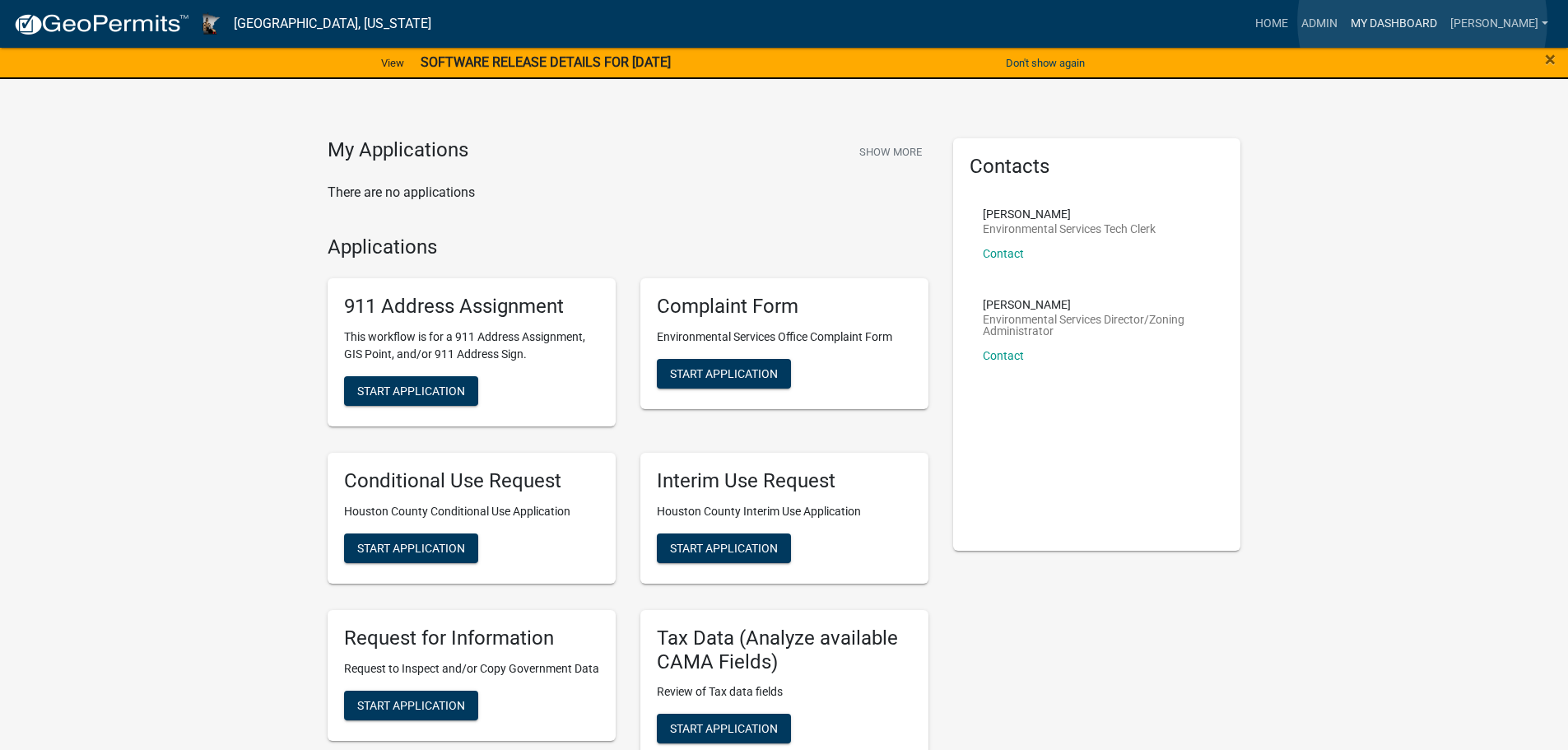
click at [1423, 21] on link "My Dashboard" at bounding box center [1394, 24] width 99 height 31
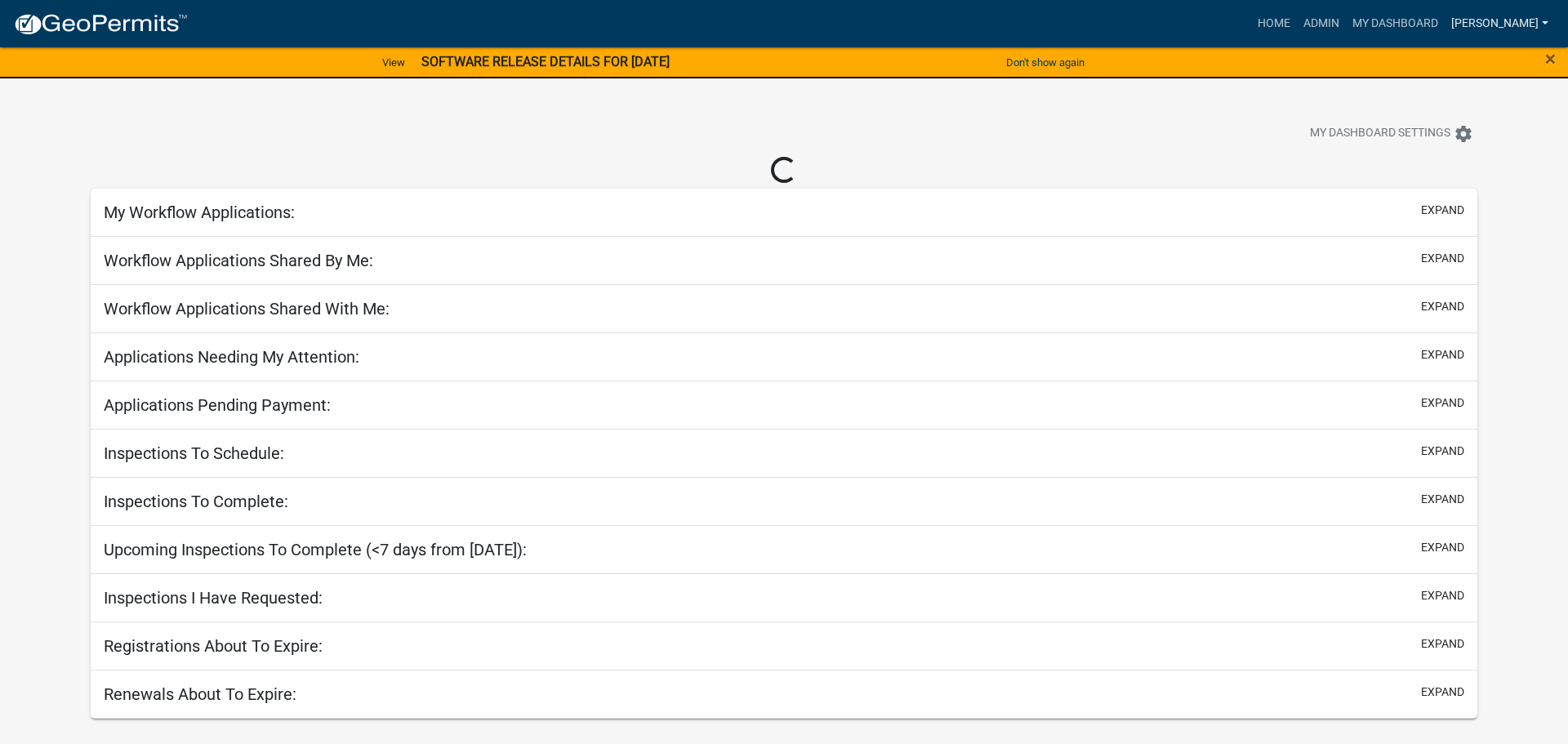
click at [1516, 25] on link "[PERSON_NAME]" at bounding box center [1499, 24] width 110 height 31
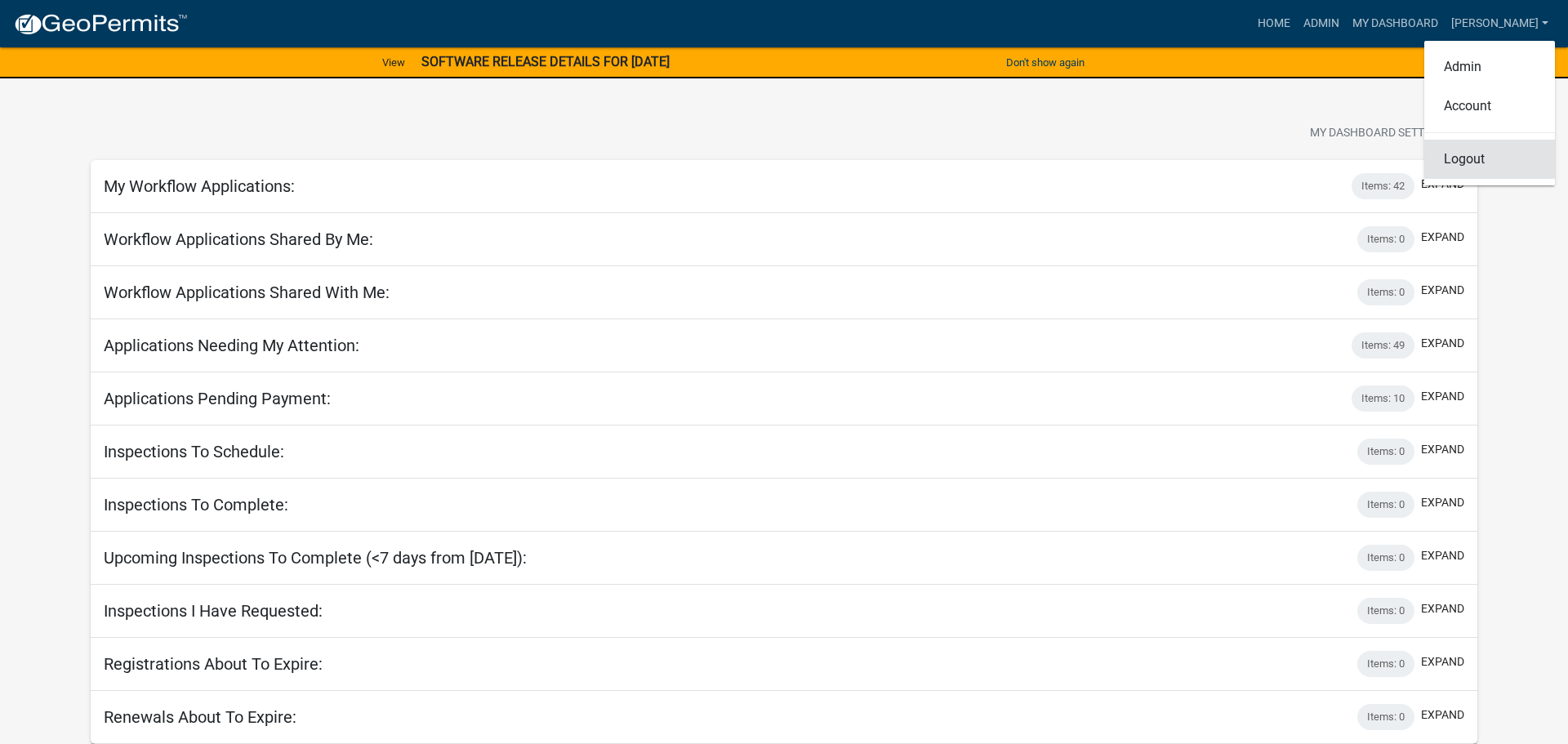
click at [1466, 159] on link "Logout" at bounding box center [1489, 159] width 130 height 39
